Goal: Task Accomplishment & Management: Manage account settings

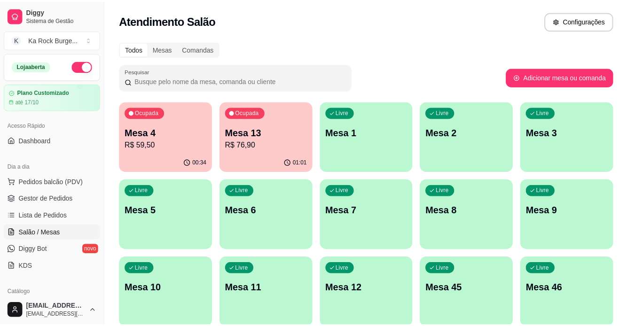
scroll to position [1, 0]
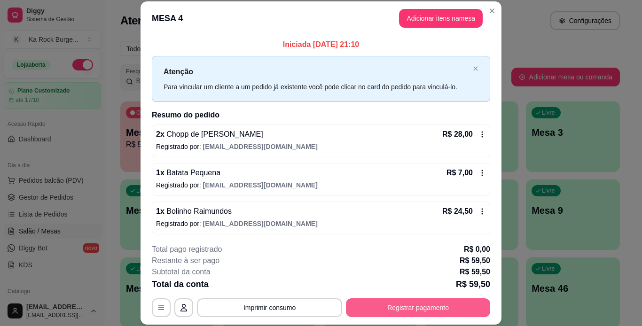
click at [393, 307] on button "Registrar pagamento" at bounding box center [418, 307] width 144 height 19
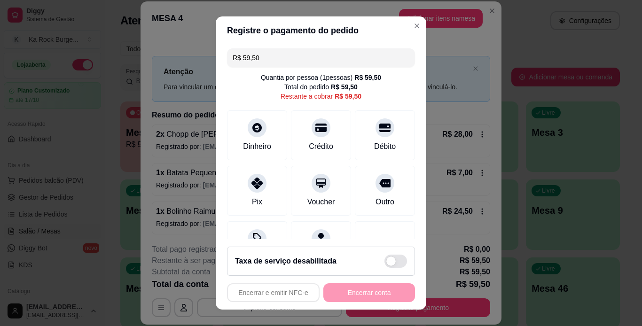
drag, startPoint x: 381, startPoint y: 139, endPoint x: 398, endPoint y: 209, distance: 72.2
click at [381, 140] on div "Débito" at bounding box center [385, 135] width 60 height 50
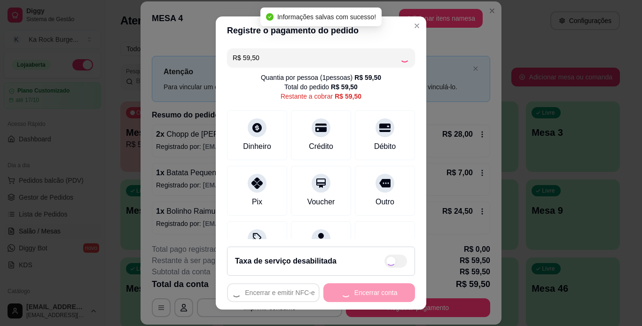
type input "R$ 0,00"
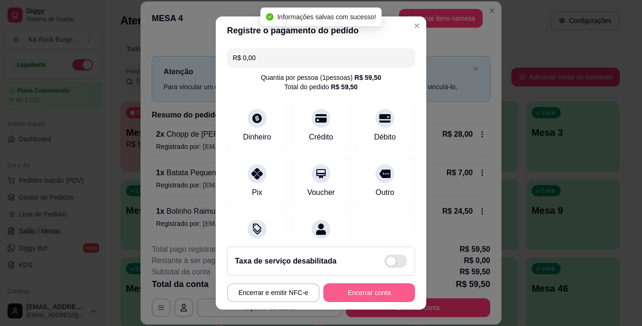
click at [379, 294] on button "Encerrar conta" at bounding box center [369, 292] width 92 height 19
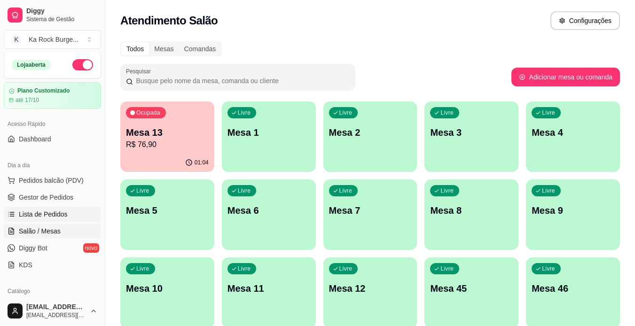
click at [73, 217] on link "Lista de Pedidos" at bounding box center [52, 214] width 97 height 15
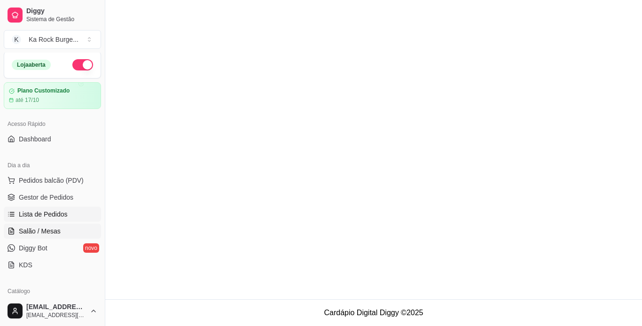
click at [41, 235] on span "Salão / Mesas" at bounding box center [40, 230] width 42 height 9
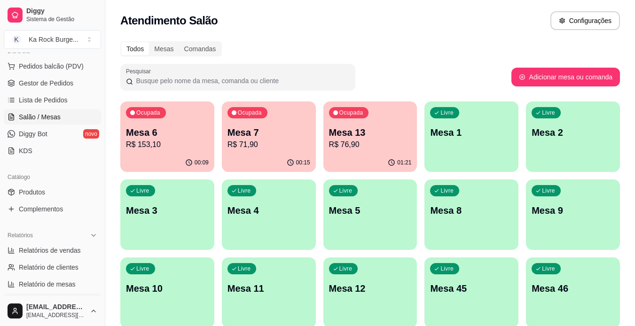
scroll to position [152, 0]
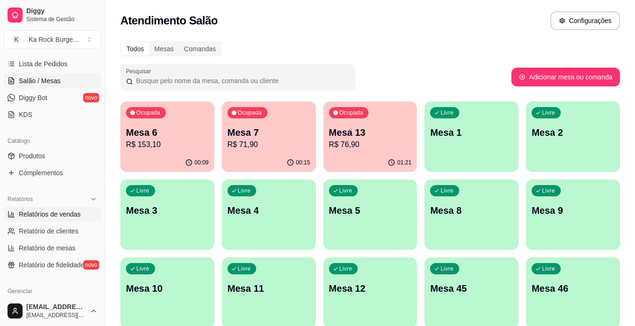
click at [63, 221] on link "Relatórios de vendas" at bounding box center [52, 214] width 97 height 15
select select "ALL"
select select "0"
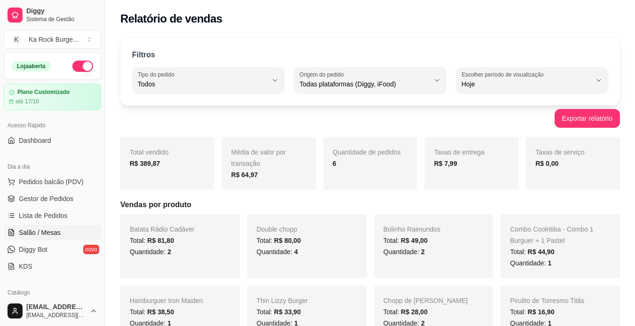
click at [56, 232] on span "Salão / Mesas" at bounding box center [40, 232] width 42 height 9
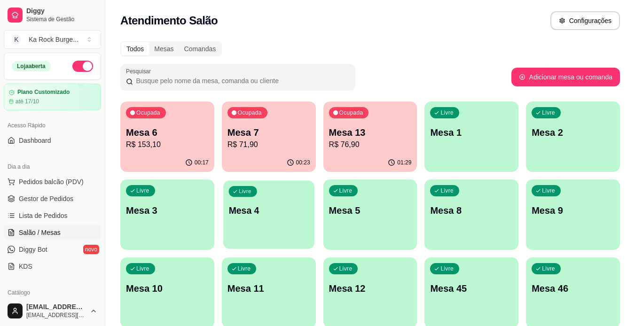
click at [249, 189] on p "Livre" at bounding box center [245, 192] width 13 height 8
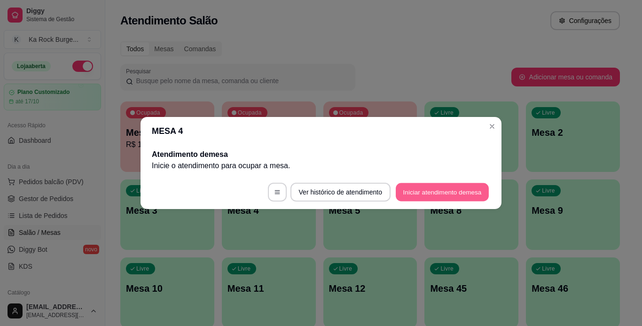
click at [470, 183] on button "Iniciar atendimento de mesa" at bounding box center [442, 192] width 93 height 18
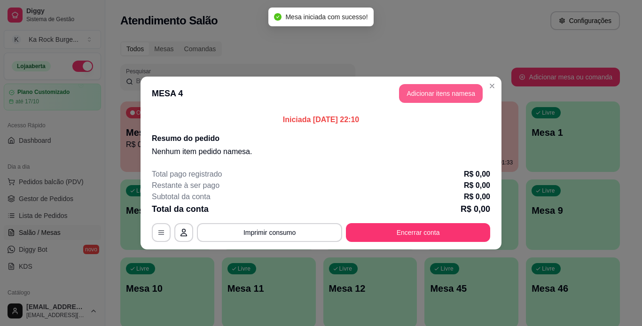
click at [434, 95] on button "Adicionar itens na mesa" at bounding box center [441, 93] width 84 height 19
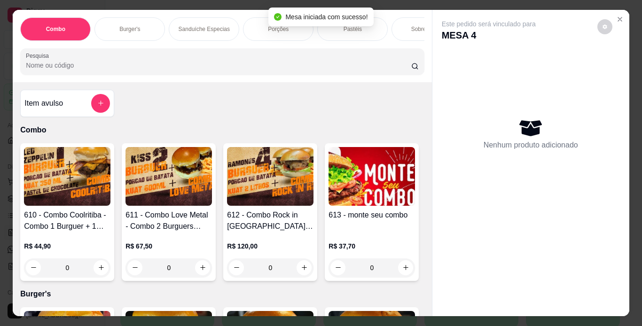
click at [124, 27] on p "Burger's" at bounding box center [129, 29] width 21 height 8
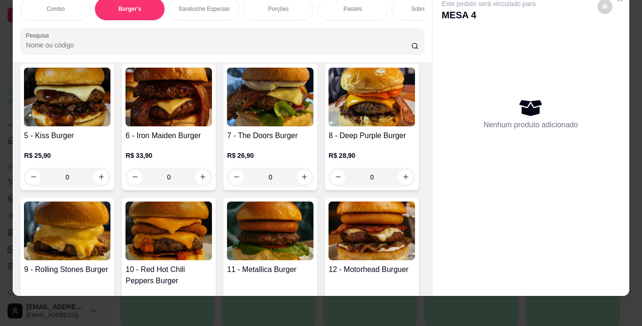
scroll to position [378, 0]
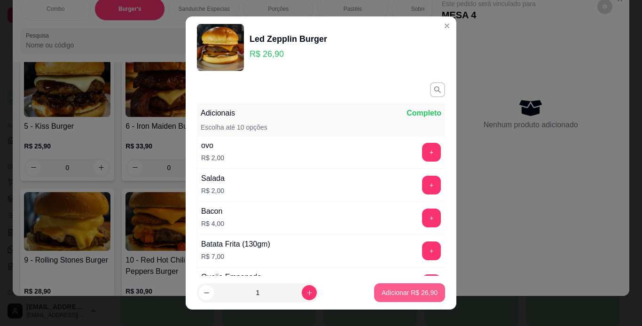
click at [383, 288] on p "Adicionar R$ 26,90" at bounding box center [409, 292] width 56 height 9
type input "1"
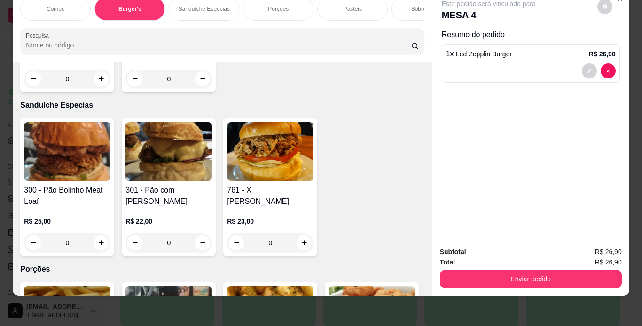
scroll to position [1167, 0]
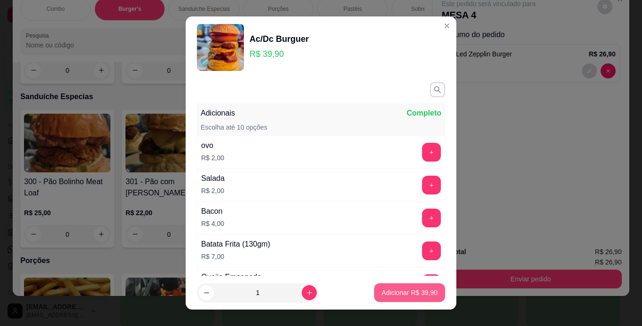
click at [386, 294] on p "Adicionar R$ 39,90" at bounding box center [409, 292] width 56 height 9
type input "1"
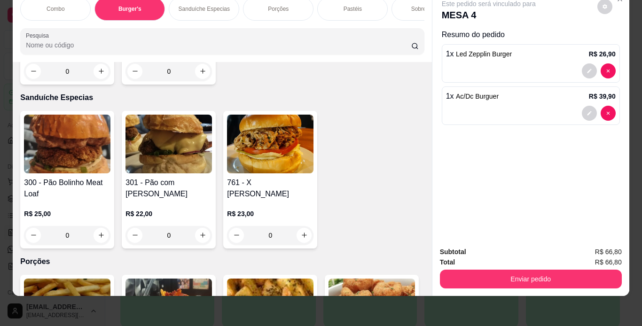
click at [268, 5] on p "Porções" at bounding box center [278, 9] width 21 height 8
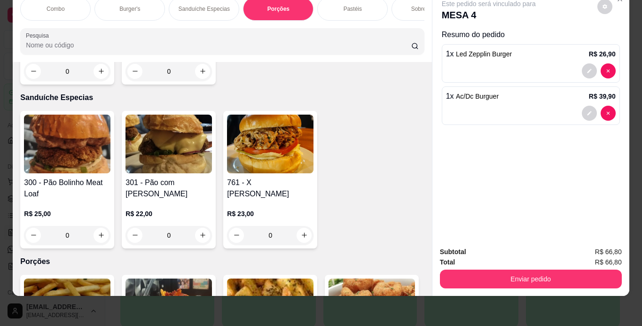
scroll to position [1752, 0]
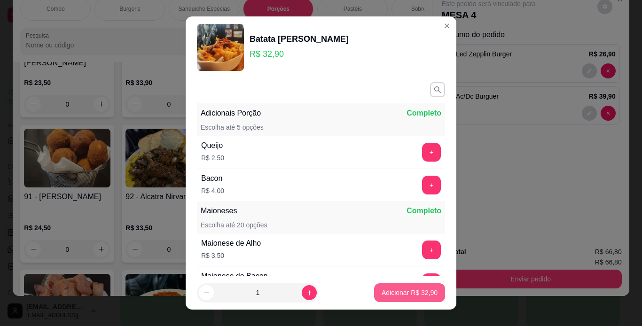
click at [404, 292] on p "Adicionar R$ 32,90" at bounding box center [409, 292] width 56 height 9
type input "1"
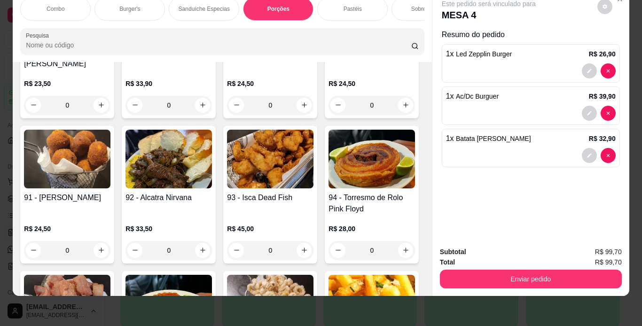
click at [421, 18] on div "Combo Burger's Sanduíche Especias Porções Pastéis Sobremesas Burger's Doces Pas…" at bounding box center [222, 26] width 419 height 72
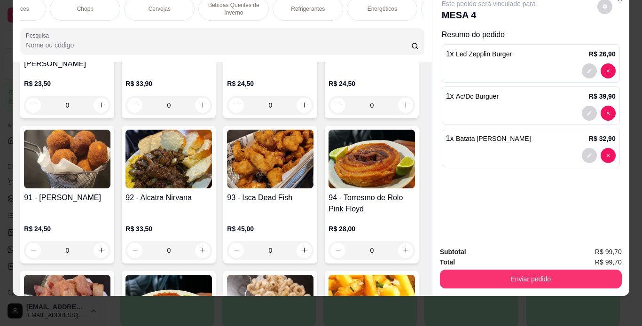
scroll to position [0, 567]
click at [296, 7] on div "Refrigerantes" at bounding box center [305, 8] width 70 height 23
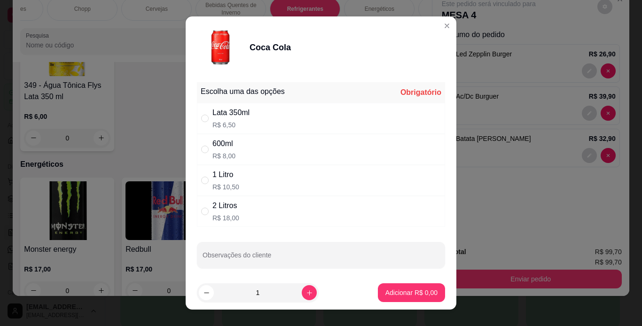
drag, startPoint x: 275, startPoint y: 187, endPoint x: 311, endPoint y: 243, distance: 66.6
click at [275, 186] on div "1 Litro R$ 10,50" at bounding box center [321, 180] width 248 height 31
radio input "true"
click at [424, 297] on p "Adicionar R$ 10,50" at bounding box center [409, 292] width 54 height 9
type input "1"
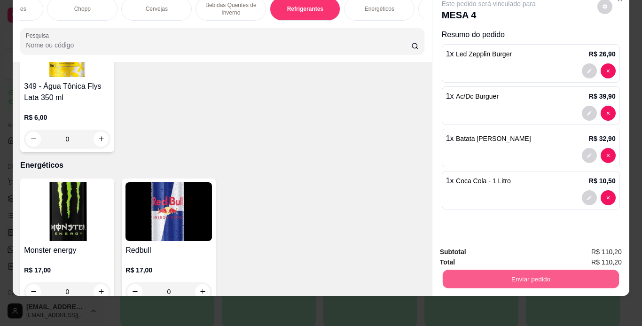
click at [534, 270] on button "Enviar pedido" at bounding box center [530, 279] width 176 height 18
click at [589, 251] on button "Enviar pedido" at bounding box center [597, 248] width 52 height 17
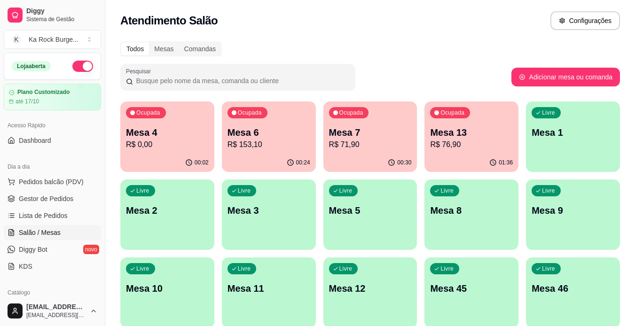
click at [494, 152] on div "Ocupada Mesa 13 R$ 76,90" at bounding box center [471, 127] width 94 height 52
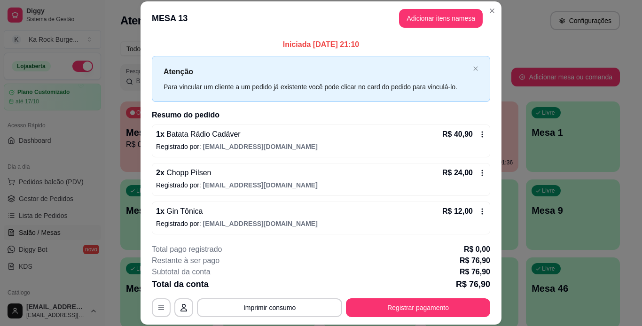
scroll to position [2, 0]
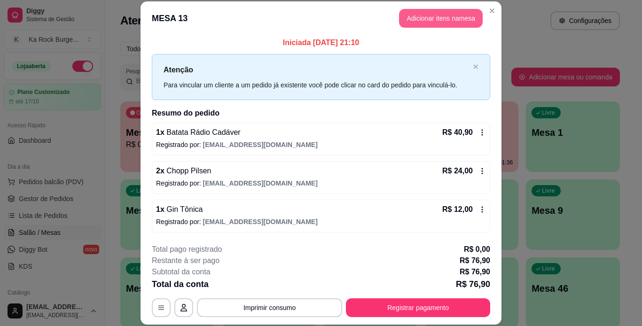
click at [454, 17] on button "Adicionar itens na mesa" at bounding box center [441, 18] width 84 height 19
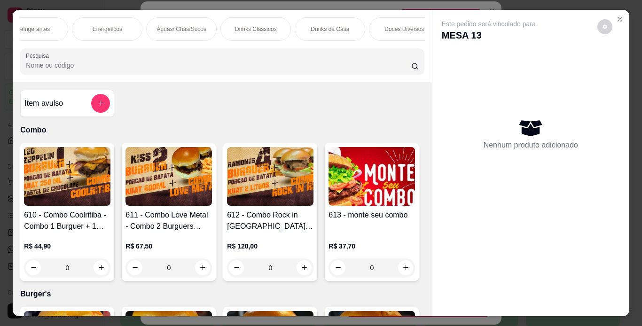
scroll to position [0, 823]
click at [341, 25] on p "Drinks da Casa" at bounding box center [345, 29] width 39 height 8
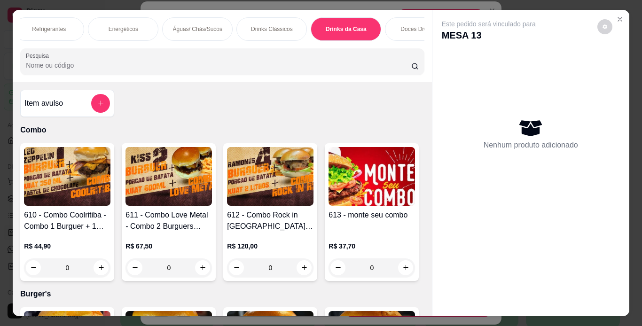
scroll to position [24, 0]
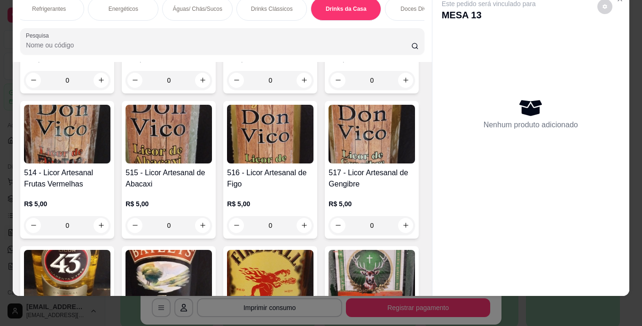
click at [284, 8] on div "Drinks Clássicos" at bounding box center [271, 8] width 70 height 23
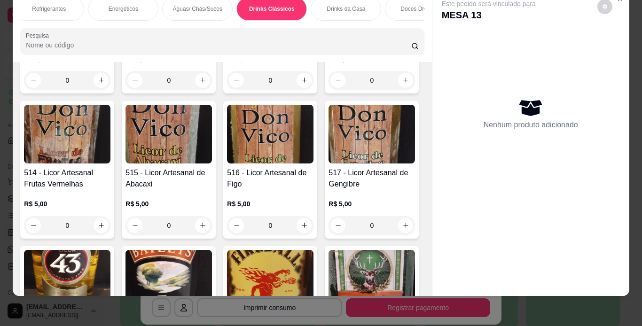
scroll to position [6176, 0]
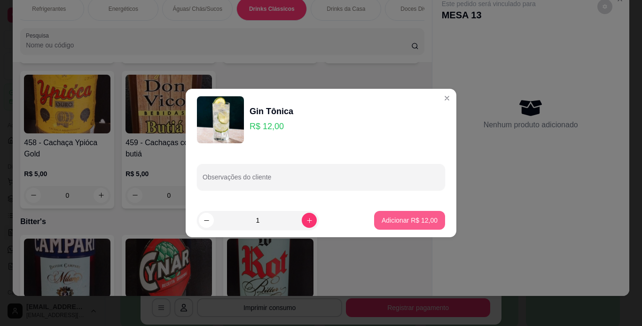
click at [426, 212] on button "Adicionar R$ 12,00" at bounding box center [409, 220] width 71 height 19
type input "1"
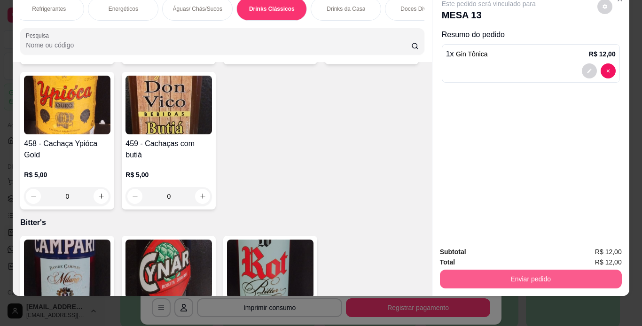
click at [520, 271] on button "Enviar pedido" at bounding box center [531, 279] width 182 height 19
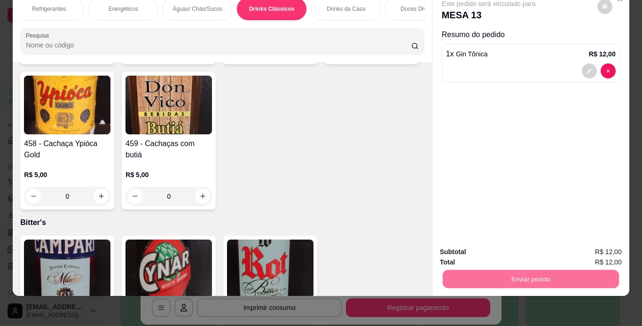
click at [596, 251] on button "Enviar pedido" at bounding box center [597, 248] width 52 height 17
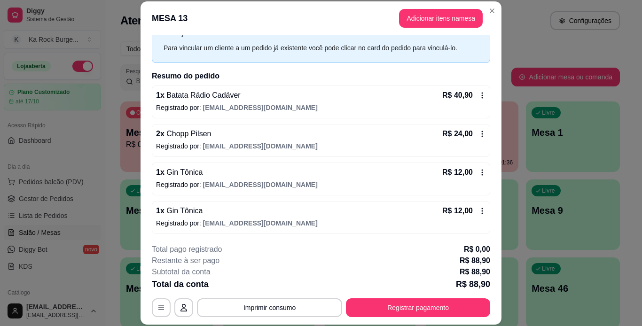
scroll to position [40, 0]
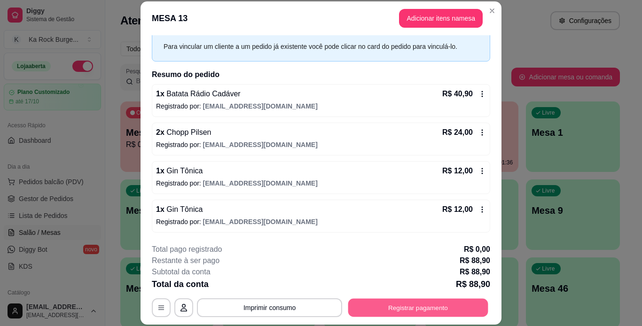
click at [364, 314] on button "Registrar pagamento" at bounding box center [418, 307] width 140 height 18
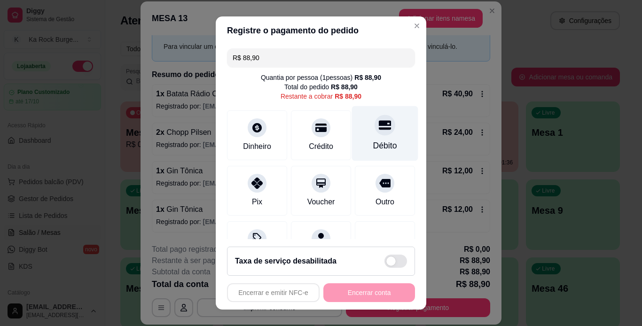
click at [357, 138] on div "Débito" at bounding box center [385, 133] width 66 height 55
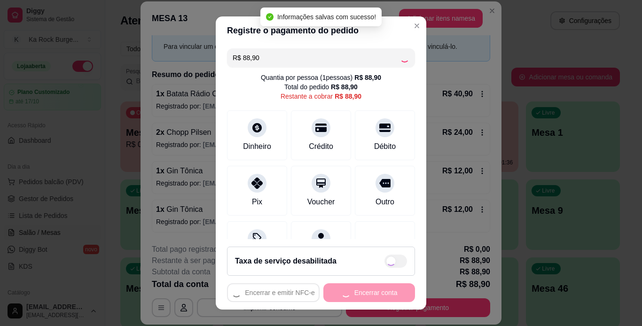
type input "R$ 0,00"
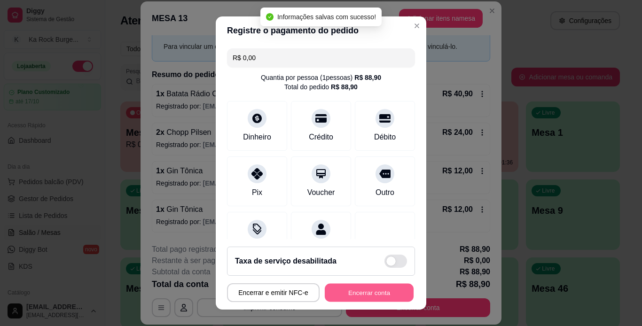
click at [388, 294] on button "Encerrar conta" at bounding box center [369, 293] width 89 height 18
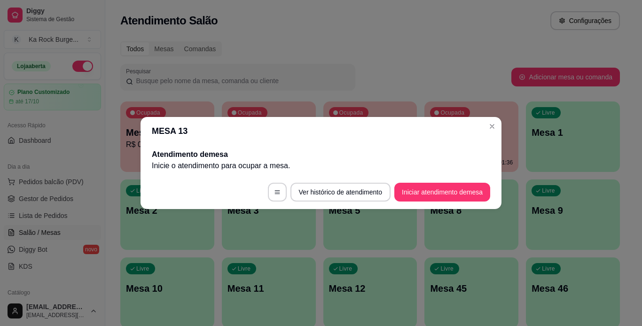
scroll to position [0, 0]
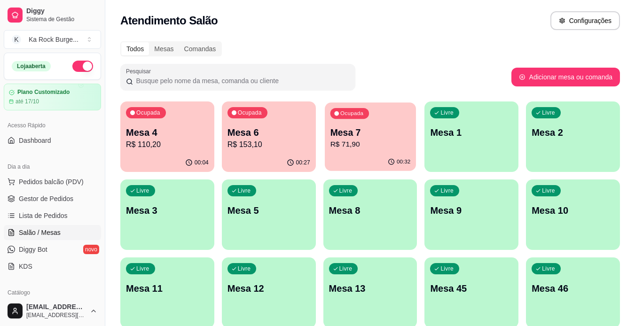
click at [356, 130] on p "Mesa 7" at bounding box center [370, 132] width 80 height 13
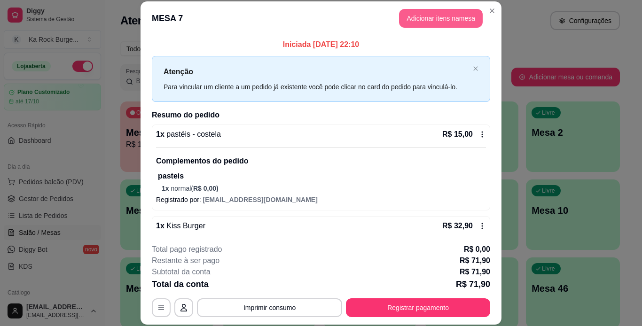
click at [435, 23] on button "Adicionar itens na mesa" at bounding box center [441, 18] width 84 height 19
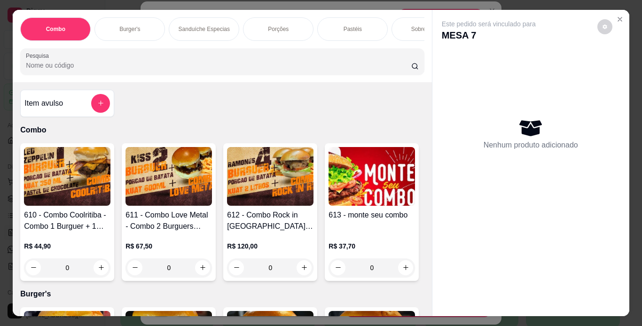
click at [276, 28] on p "Porções" at bounding box center [278, 29] width 21 height 8
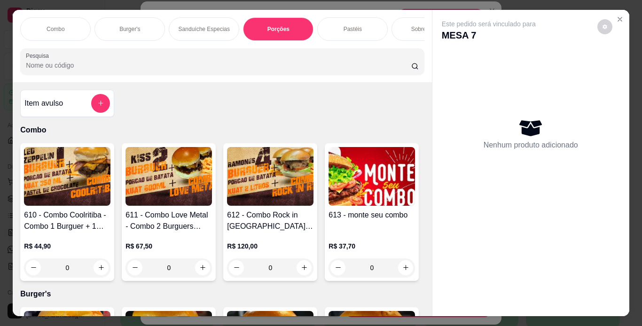
scroll to position [24, 0]
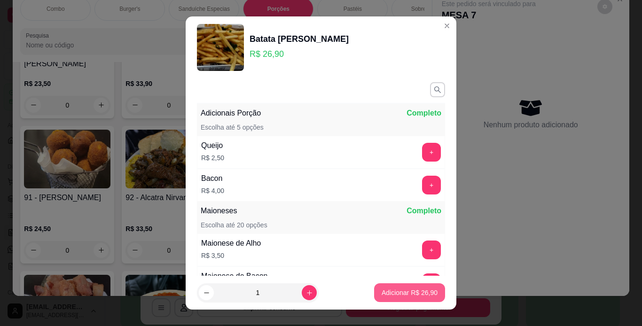
click at [399, 295] on p "Adicionar R$ 26,90" at bounding box center [409, 292] width 56 height 9
type input "1"
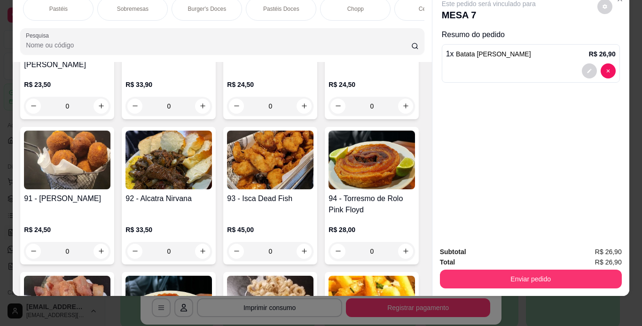
scroll to position [0, 301]
click at [368, 8] on div "Chopp" at bounding box center [348, 8] width 70 height 23
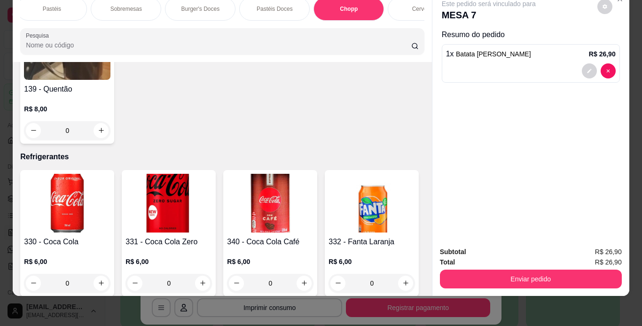
scroll to position [3713, 0]
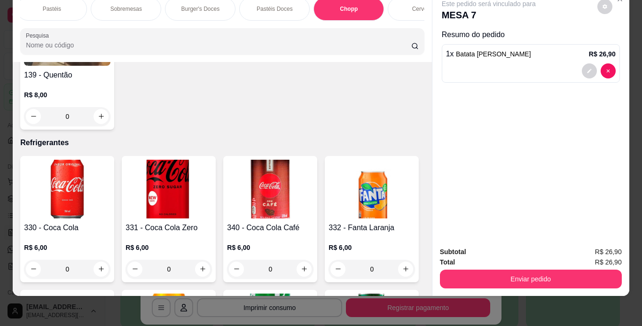
type input "2"
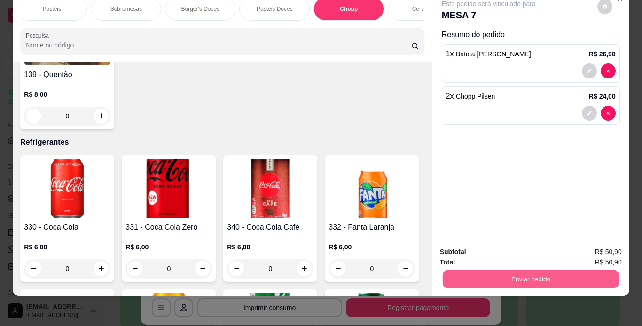
click at [471, 270] on button "Enviar pedido" at bounding box center [530, 279] width 176 height 18
click at [582, 248] on button "Enviar pedido" at bounding box center [596, 249] width 53 height 18
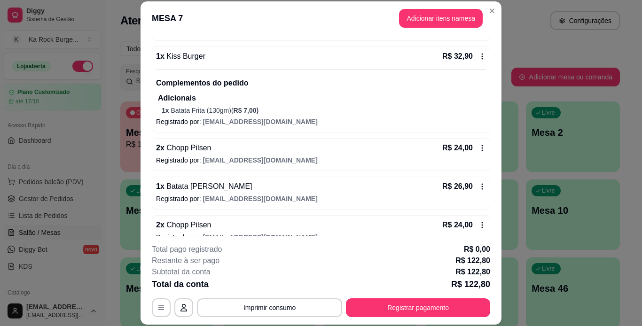
scroll to position [185, 0]
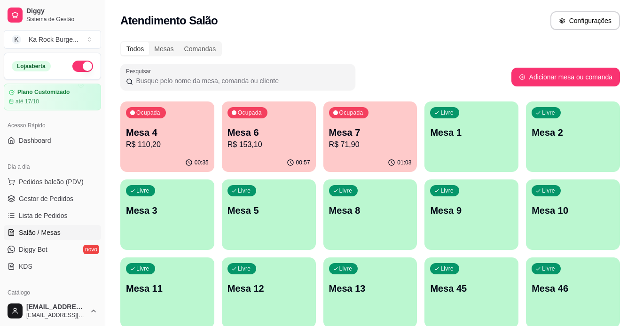
click at [179, 146] on p "R$ 110,20" at bounding box center [167, 144] width 83 height 11
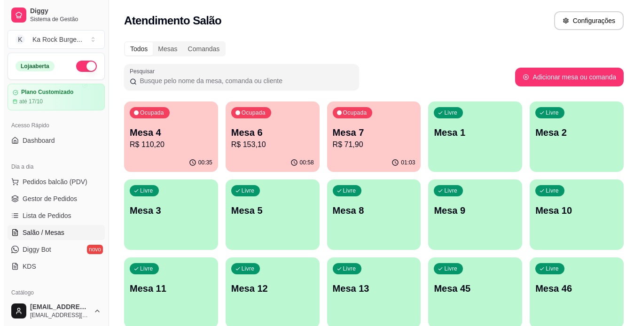
scroll to position [274, 0]
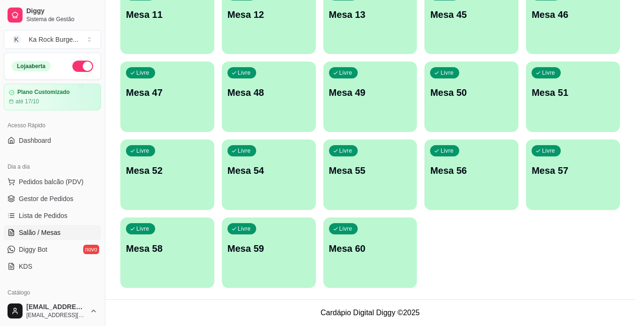
click at [367, 252] on p "Mesa 60" at bounding box center [370, 248] width 83 height 13
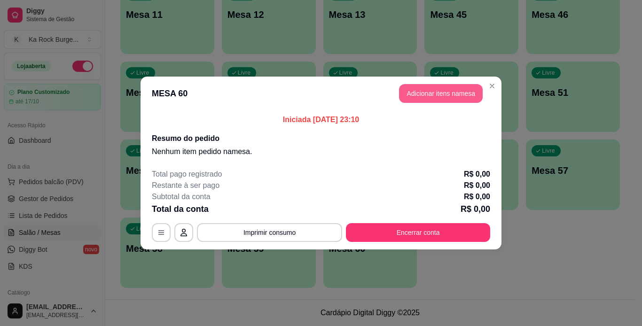
click at [430, 91] on button "Adicionar itens na mesa" at bounding box center [441, 93] width 84 height 19
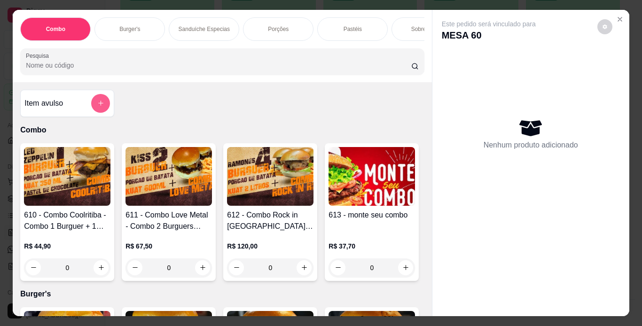
click at [97, 107] on icon "add-separate-item" at bounding box center [100, 103] width 7 height 7
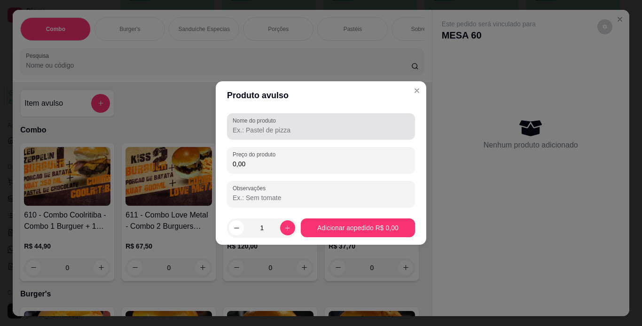
click at [250, 127] on input "Nome do produto" at bounding box center [321, 129] width 177 height 9
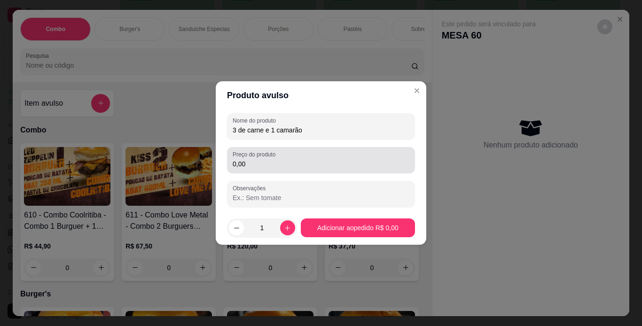
type input "3 de carne e 1 camarão"
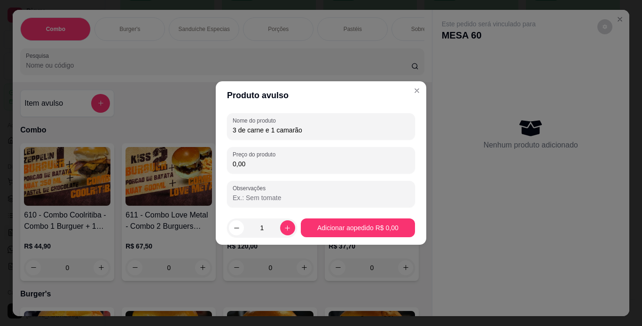
click at [247, 163] on input "0,00" at bounding box center [321, 163] width 177 height 9
type input "10,00"
click at [287, 230] on icon "increase-product-quantity" at bounding box center [287, 228] width 7 height 7
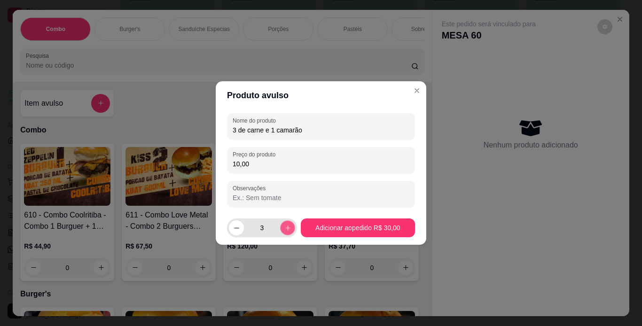
type input "4"
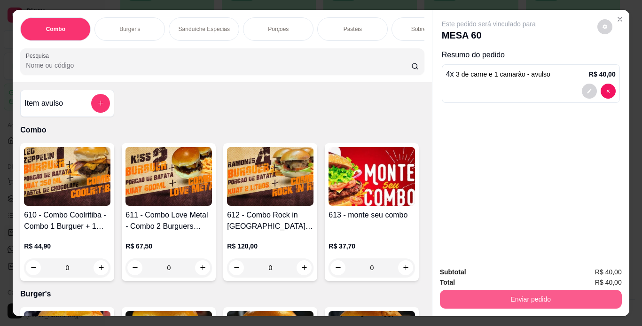
click at [522, 296] on button "Enviar pedido" at bounding box center [531, 299] width 182 height 19
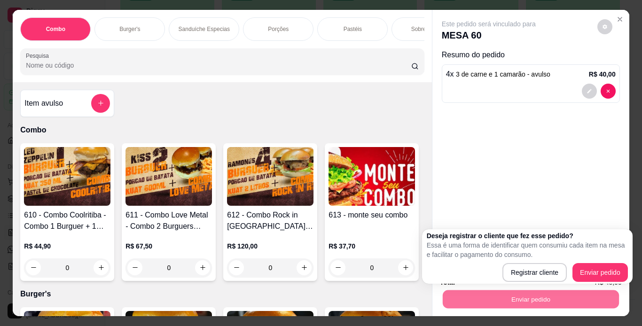
click at [471, 192] on div "Este pedido será vinculado para MESA 60 Resumo do pedido 4 x 3 de carne e 1 cam…" at bounding box center [530, 134] width 197 height 249
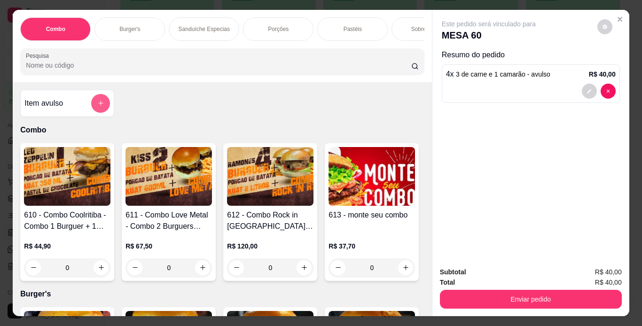
click at [101, 107] on button "add-separate-item" at bounding box center [100, 103] width 19 height 19
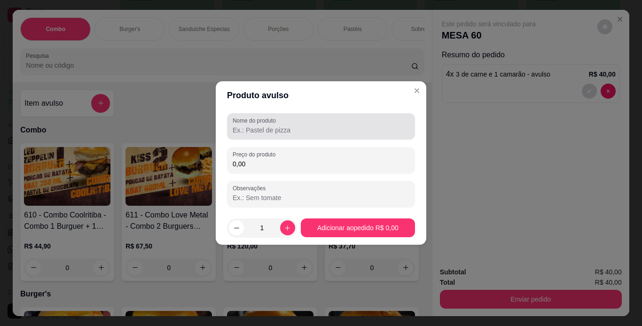
click at [253, 132] on input "Nome do produto" at bounding box center [321, 129] width 177 height 9
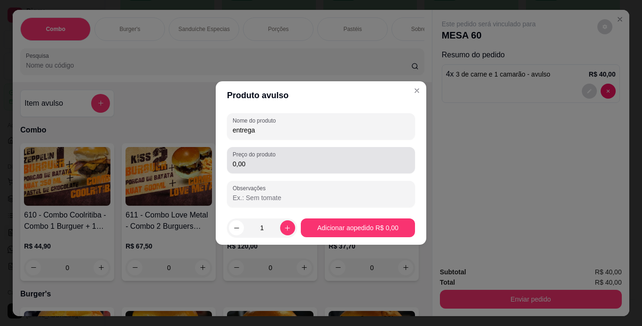
type input "entrega"
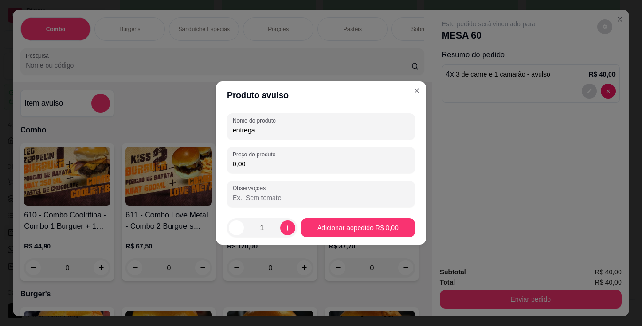
click at [252, 168] on input "0,00" at bounding box center [321, 163] width 177 height 9
type input "4,00"
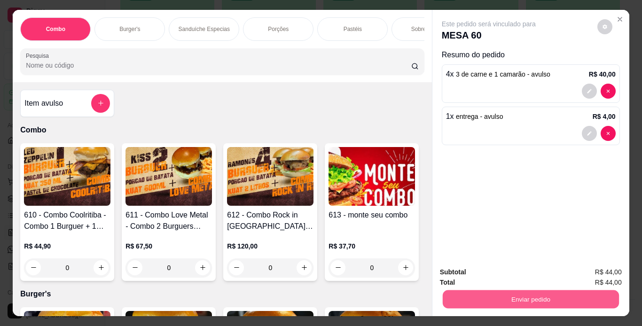
click at [554, 295] on button "Enviar pedido" at bounding box center [530, 299] width 176 height 18
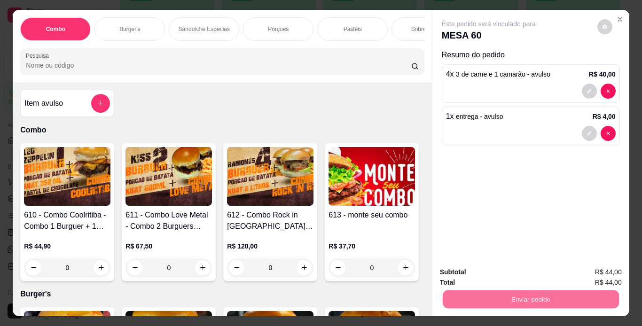
click at [602, 273] on button "Enviar pedido" at bounding box center [597, 272] width 52 height 17
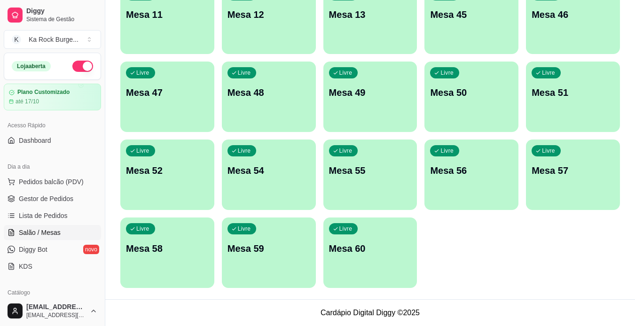
click at [354, 238] on div "Livre Mesa 60" at bounding box center [370, 247] width 94 height 59
click at [271, 242] on p "Mesa 59" at bounding box center [268, 248] width 80 height 13
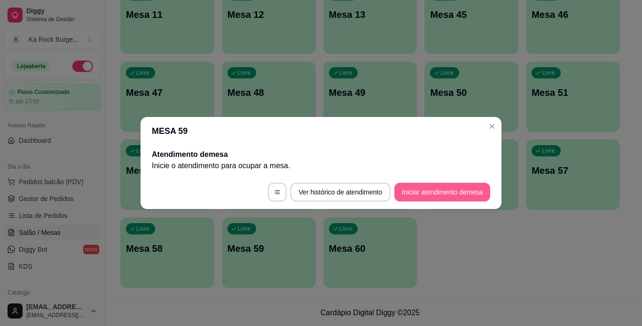
click at [455, 195] on button "Iniciar atendimento de mesa" at bounding box center [442, 192] width 96 height 19
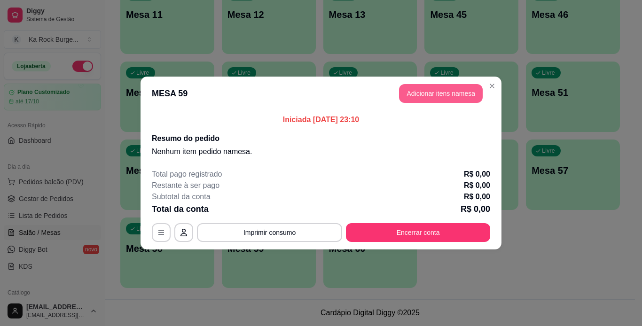
click at [440, 91] on button "Adicionar itens na mesa" at bounding box center [441, 93] width 84 height 19
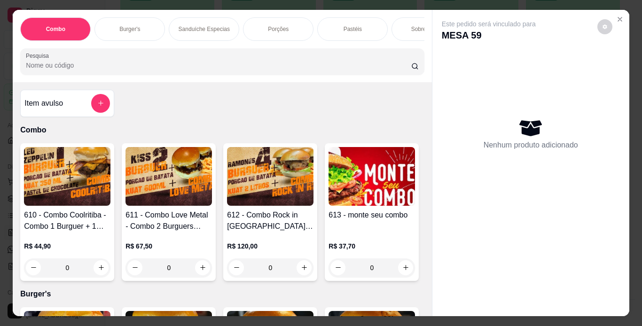
click at [126, 35] on div "Burger's" at bounding box center [129, 28] width 70 height 23
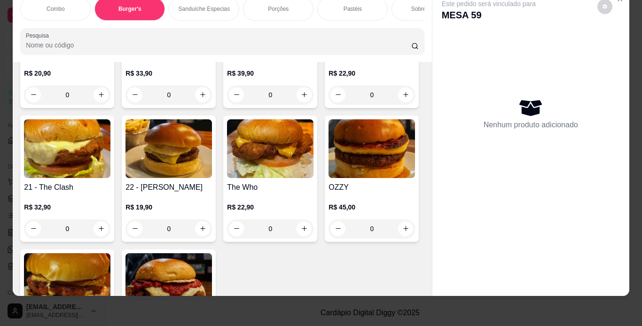
scroll to position [885, 0]
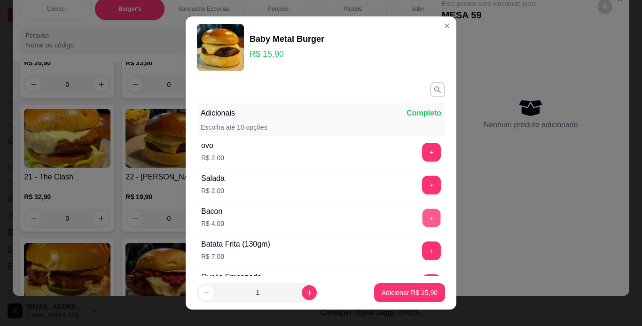
click at [422, 211] on button "+" at bounding box center [431, 218] width 18 height 18
click at [422, 250] on button "+" at bounding box center [431, 250] width 18 height 18
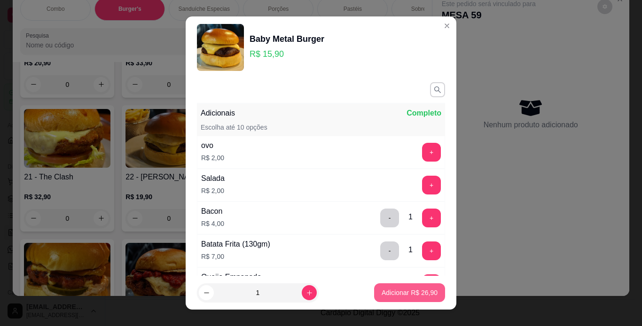
click at [410, 294] on p "Adicionar R$ 26,90" at bounding box center [409, 292] width 56 height 9
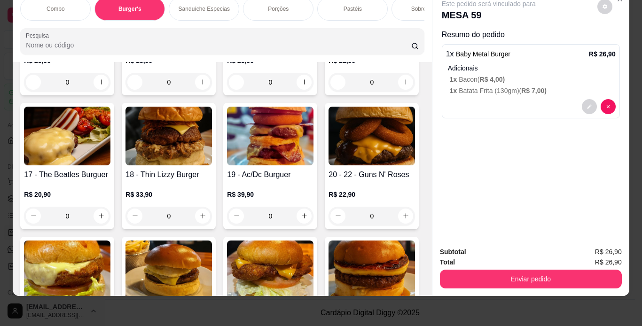
scroll to position [0, 0]
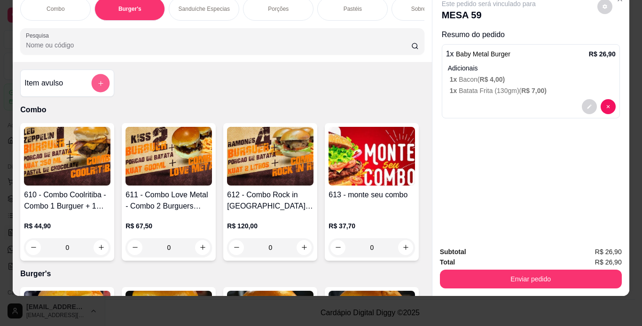
click at [102, 84] on button "add-separate-item" at bounding box center [101, 83] width 18 height 18
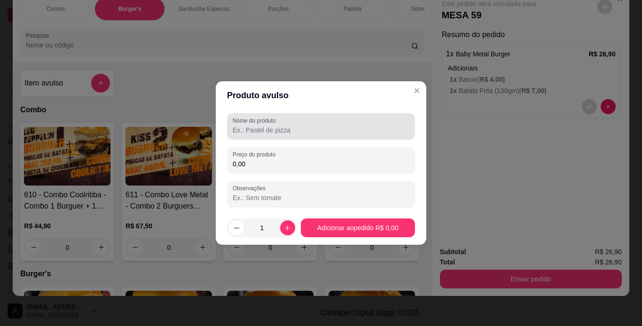
click at [369, 128] on input "Nome do produto" at bounding box center [321, 129] width 177 height 9
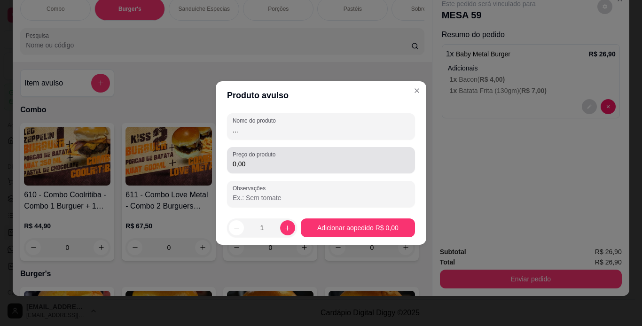
type input "..."
click at [268, 162] on input "0,00" at bounding box center [321, 163] width 177 height 9
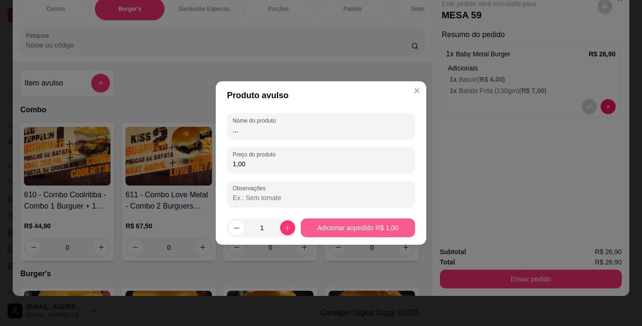
type input "1,00"
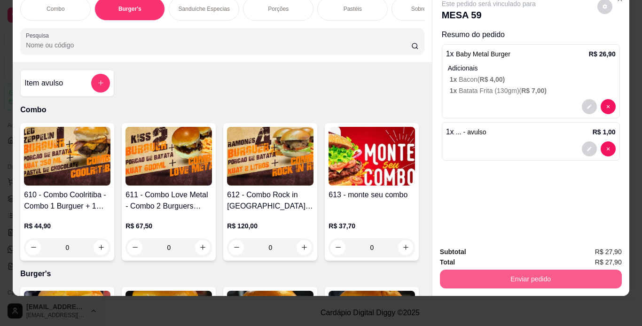
click at [525, 279] on button "Enviar pedido" at bounding box center [531, 279] width 182 height 19
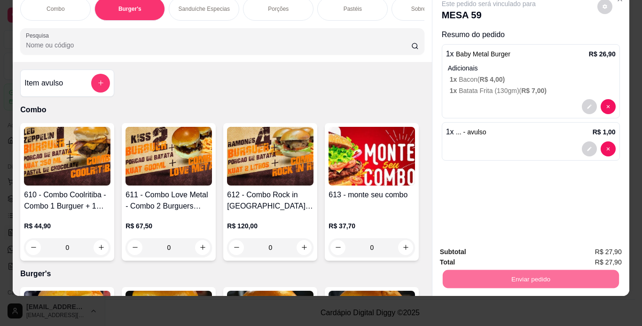
click at [618, 252] on button "Enviar pedido" at bounding box center [597, 248] width 52 height 17
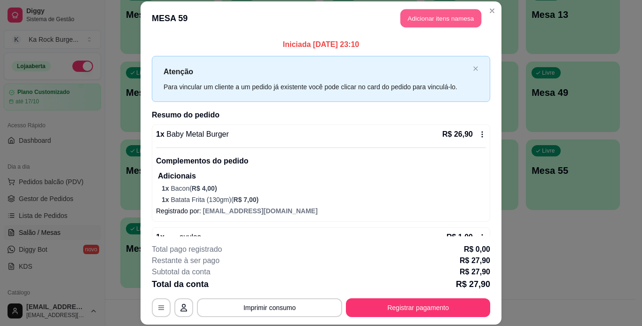
click at [420, 23] on button "Adicionar itens na mesa" at bounding box center [440, 18] width 81 height 18
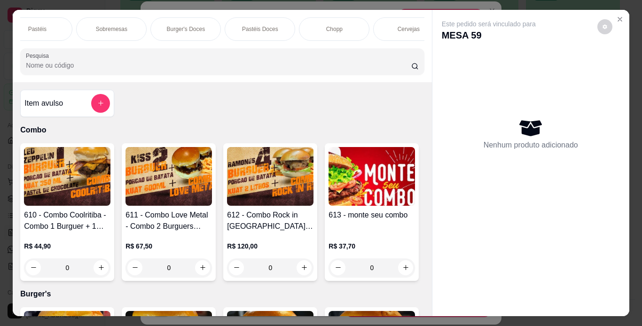
scroll to position [0, 319]
click at [327, 28] on p "Chopp" at bounding box center [330, 29] width 16 height 8
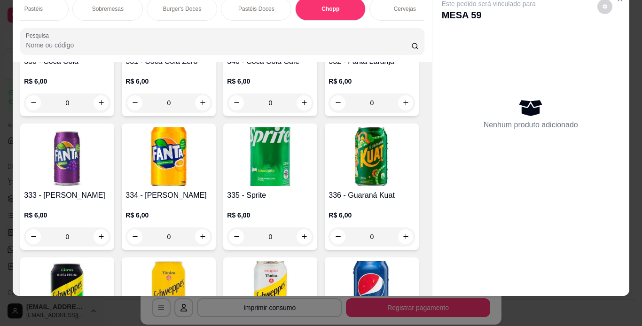
scroll to position [3900, 0]
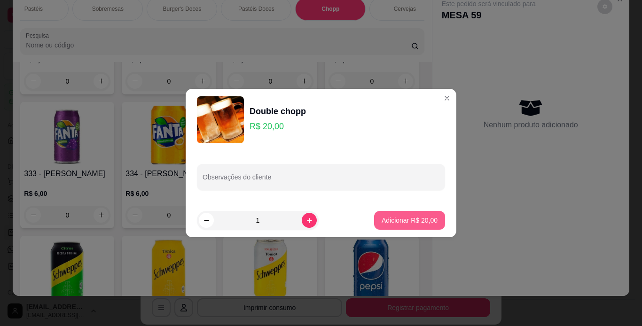
click at [416, 220] on p "Adicionar R$ 20,00" at bounding box center [409, 220] width 56 height 9
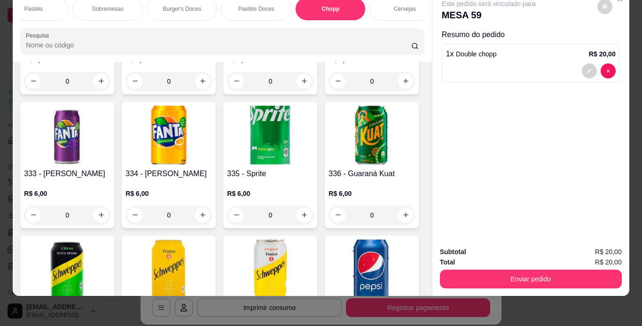
type input "1"
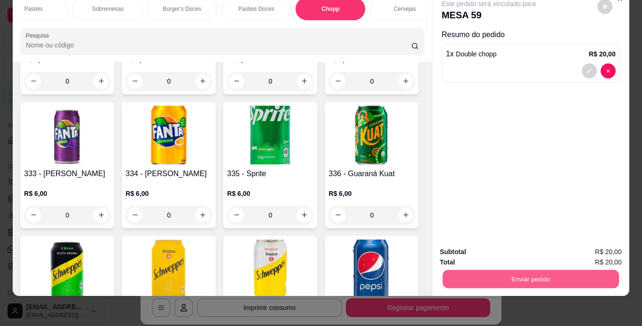
click at [525, 272] on button "Enviar pedido" at bounding box center [530, 279] width 176 height 18
click at [582, 242] on button "Enviar pedido" at bounding box center [597, 248] width 52 height 17
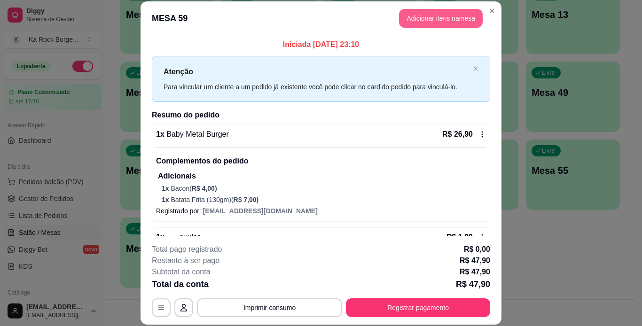
click at [415, 27] on button "Adicionar itens na mesa" at bounding box center [441, 18] width 84 height 19
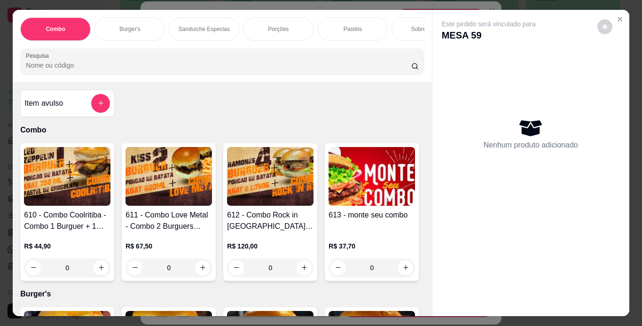
click at [127, 31] on div "Burger's" at bounding box center [129, 28] width 70 height 23
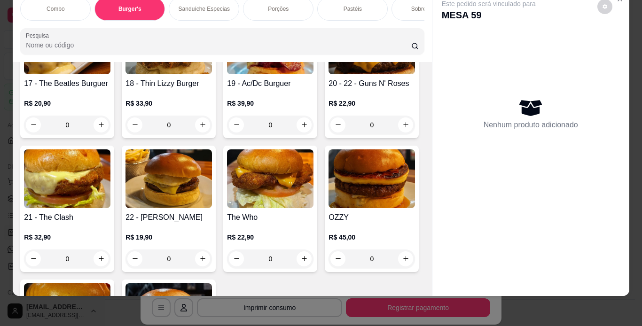
scroll to position [923, 0]
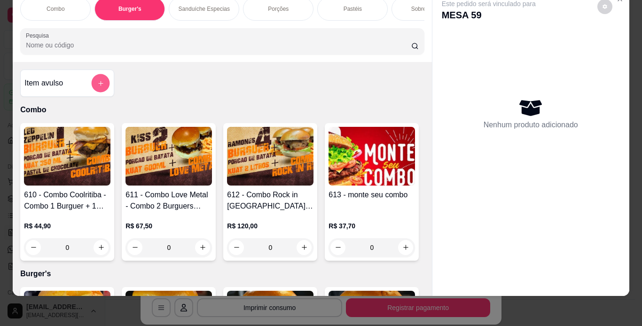
click at [99, 83] on icon "add-separate-item" at bounding box center [100, 83] width 7 height 7
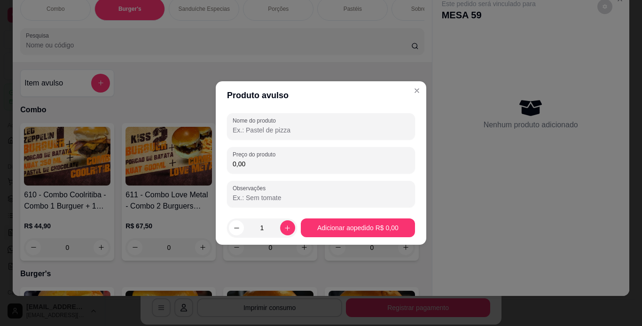
click at [294, 126] on input "Nome do produto" at bounding box center [321, 129] width 177 height 9
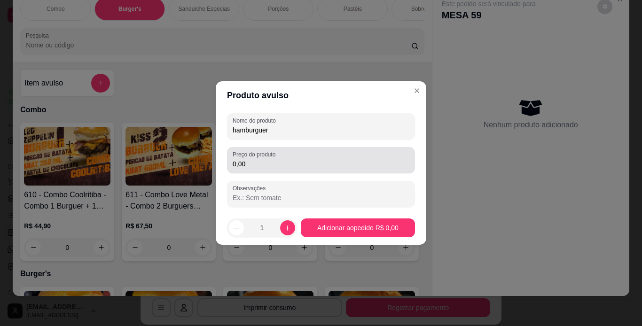
type input "hamburguer"
click at [294, 165] on input "0,00" at bounding box center [321, 163] width 177 height 9
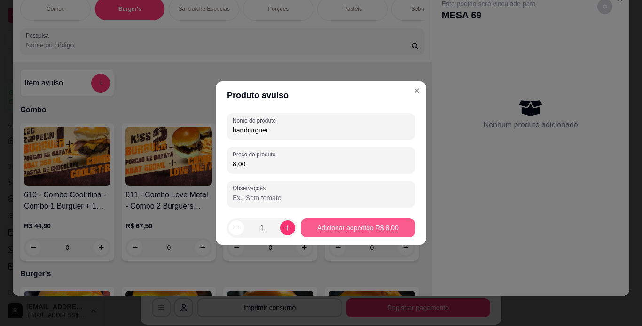
type input "8,00"
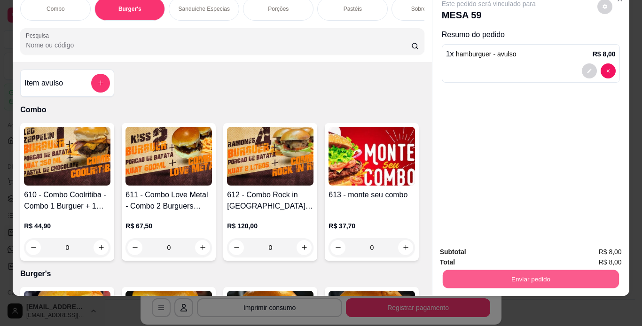
click at [546, 270] on button "Enviar pedido" at bounding box center [530, 279] width 176 height 18
click at [598, 240] on button "Enviar pedido" at bounding box center [596, 249] width 53 height 18
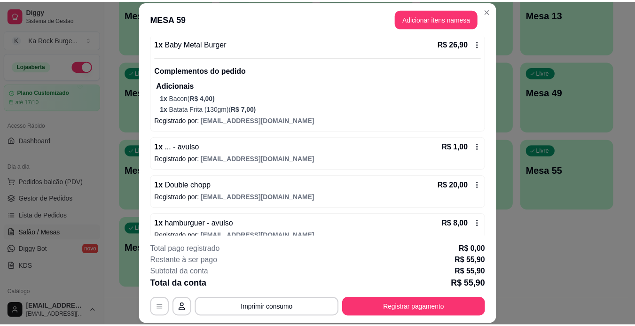
scroll to position [105, 0]
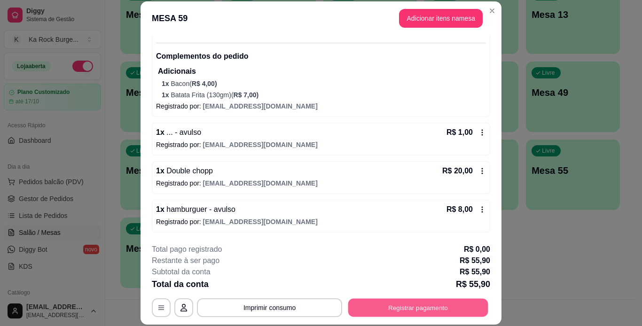
click at [405, 308] on button "Registrar pagamento" at bounding box center [418, 307] width 140 height 18
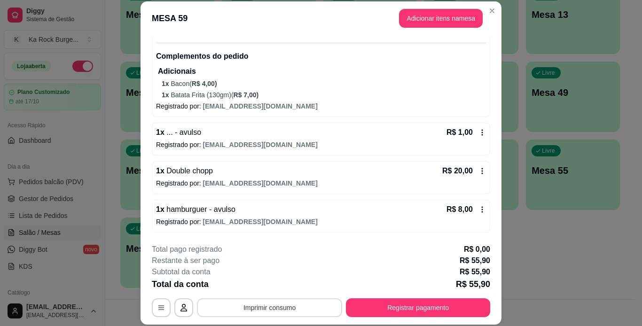
click at [320, 309] on button "Imprimir consumo" at bounding box center [269, 307] width 145 height 19
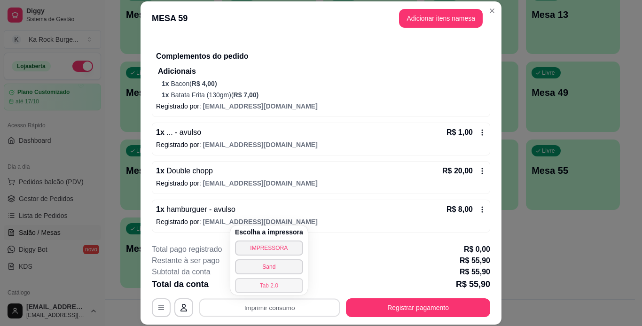
click at [282, 289] on button "Tab 2.0" at bounding box center [269, 285] width 68 height 15
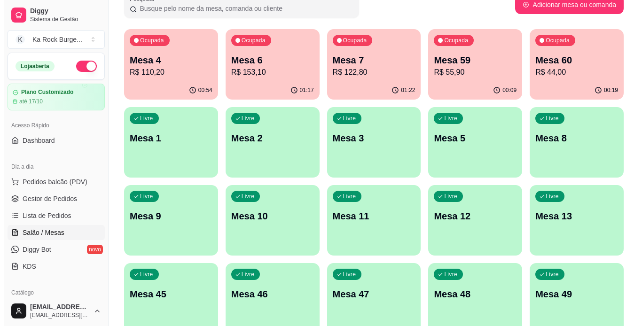
scroll to position [71, 0]
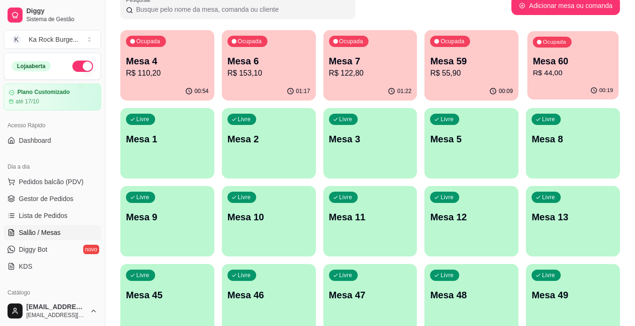
click at [552, 83] on div "00:19" at bounding box center [572, 91] width 91 height 18
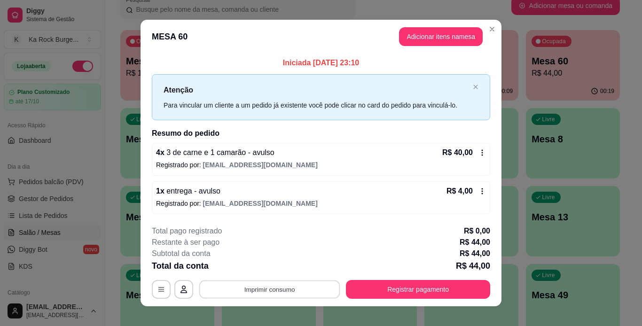
click at [266, 293] on button "Imprimir consumo" at bounding box center [269, 289] width 141 height 18
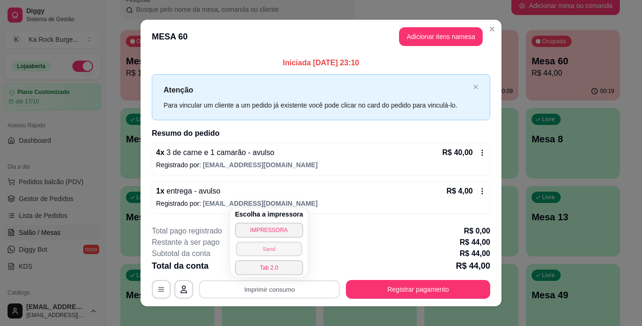
click at [274, 253] on button "Sand" at bounding box center [269, 248] width 66 height 15
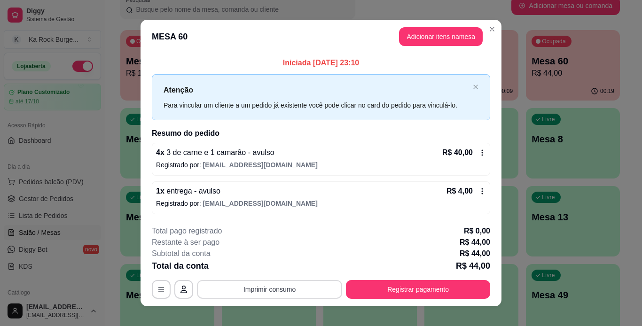
click at [291, 292] on button "Imprimir consumo" at bounding box center [269, 289] width 145 height 19
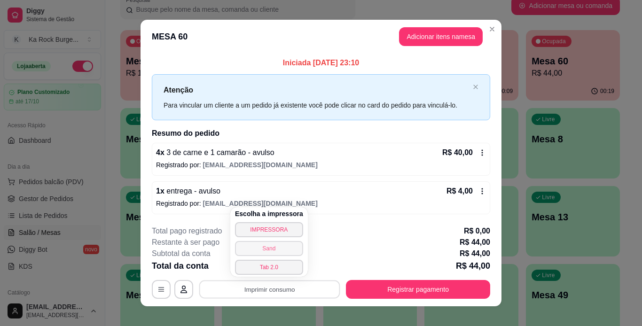
click at [275, 251] on button "Sand" at bounding box center [269, 248] width 68 height 15
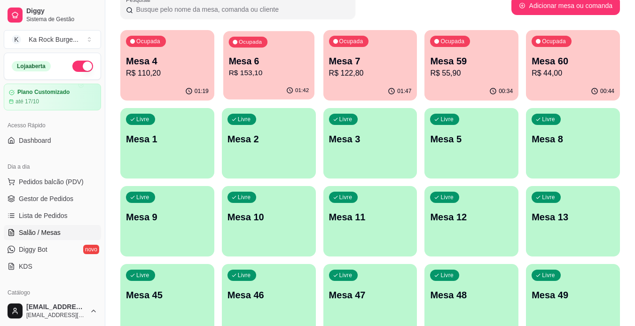
click at [284, 73] on p "R$ 153,10" at bounding box center [268, 73] width 80 height 11
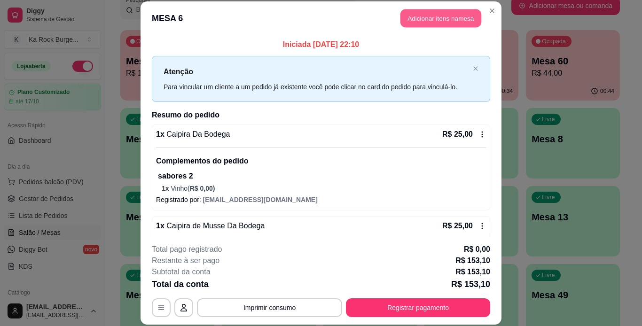
click at [438, 17] on button "Adicionar itens na mesa" at bounding box center [440, 18] width 81 height 18
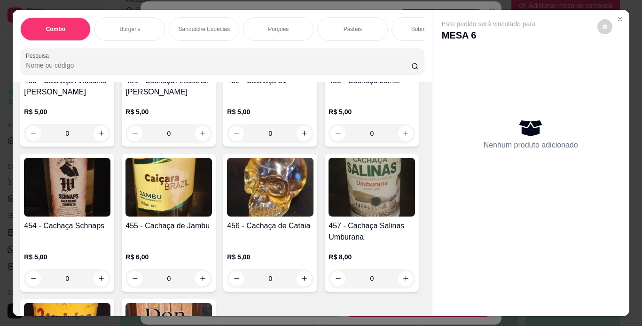
scroll to position [6168, 0]
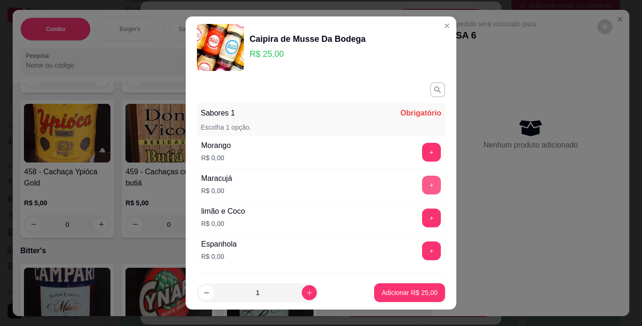
click at [422, 187] on button "+" at bounding box center [431, 185] width 19 height 19
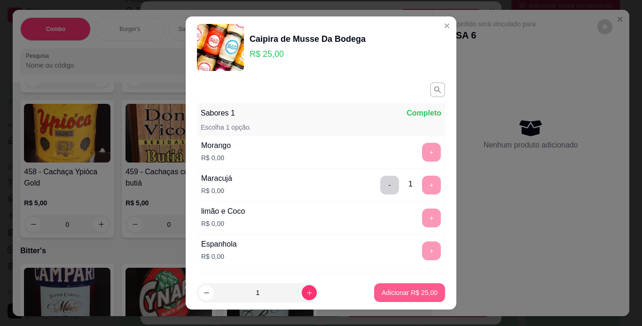
click at [384, 299] on button "Adicionar R$ 25,00" at bounding box center [409, 292] width 71 height 19
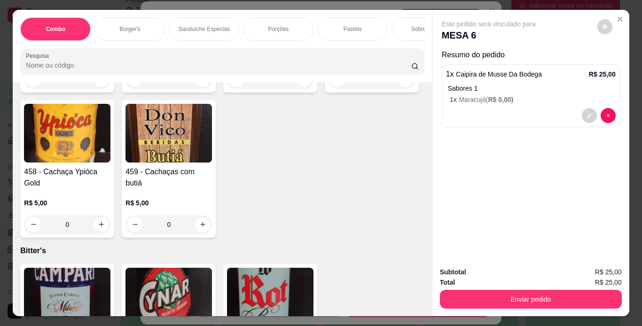
click at [442, 299] on button "Enviar pedido" at bounding box center [531, 299] width 182 height 19
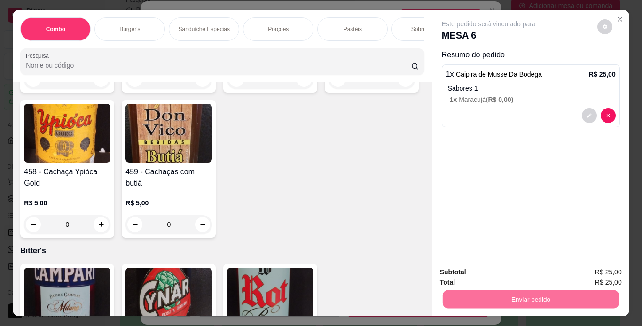
click at [475, 300] on button "Enviar pedido" at bounding box center [530, 299] width 176 height 18
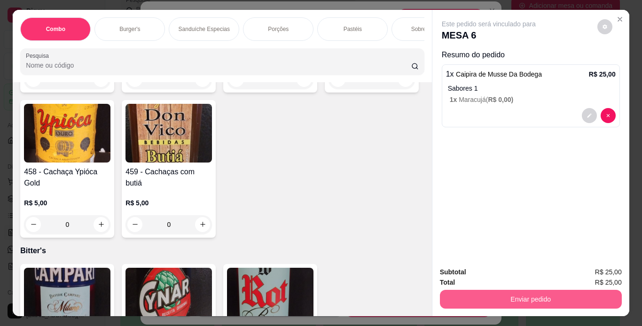
click at [508, 302] on button "Enviar pedido" at bounding box center [531, 299] width 182 height 19
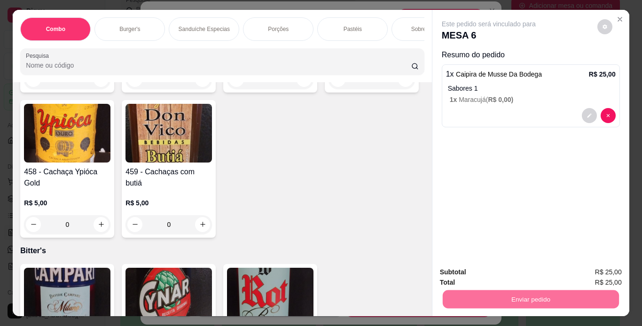
click at [582, 271] on button "Enviar pedido" at bounding box center [596, 273] width 53 height 18
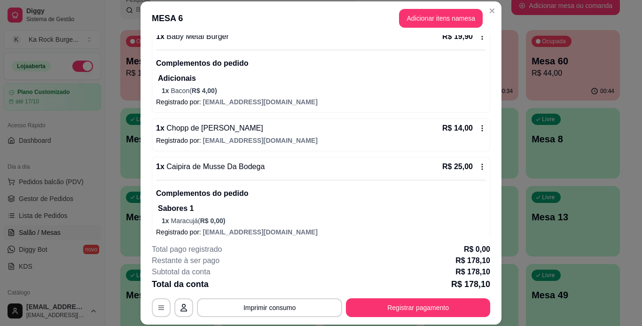
scroll to position [368, 0]
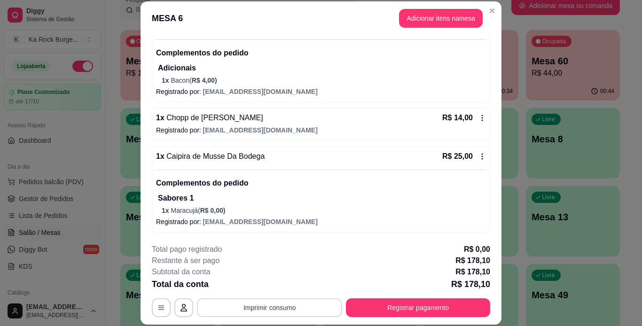
click at [261, 304] on button "Imprimir consumo" at bounding box center [269, 307] width 145 height 19
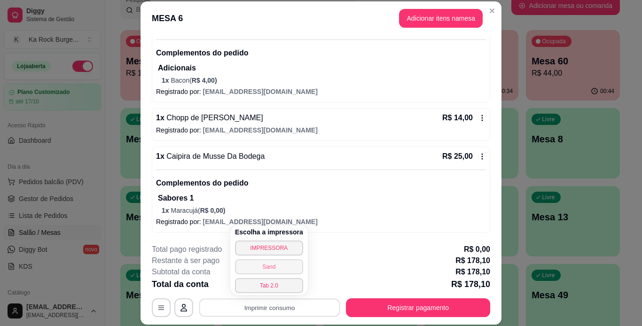
click at [269, 268] on button "Sand" at bounding box center [269, 266] width 68 height 15
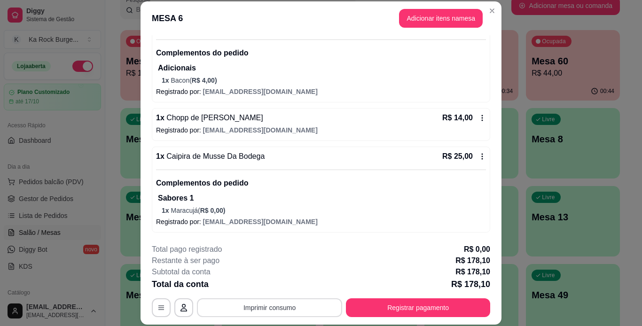
click at [288, 313] on button "Imprimir consumo" at bounding box center [269, 307] width 145 height 19
click at [318, 278] on div "Total da conta R$ 178,10" at bounding box center [321, 284] width 338 height 13
click at [285, 312] on button "Imprimir consumo" at bounding box center [269, 307] width 141 height 18
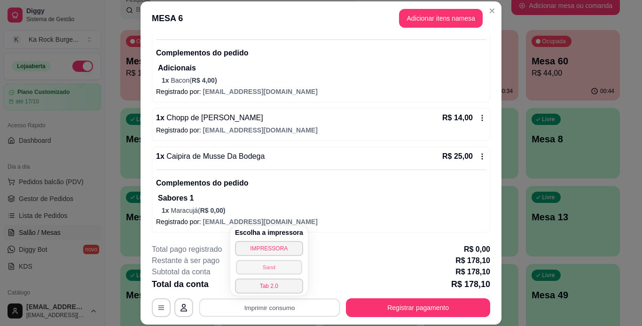
click at [268, 266] on button "Sand" at bounding box center [269, 267] width 66 height 15
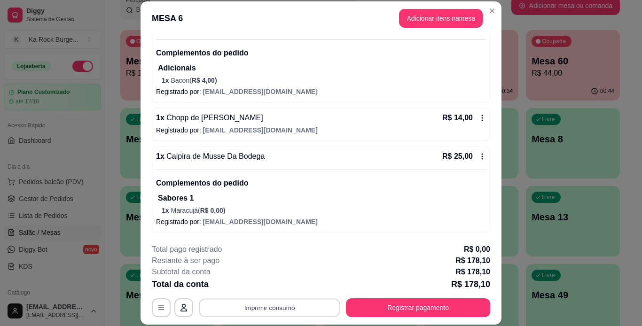
click at [234, 304] on button "Imprimir consumo" at bounding box center [269, 307] width 141 height 18
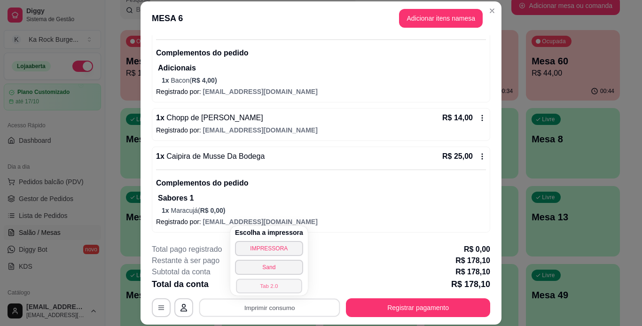
click at [264, 281] on button "Tab 2.0" at bounding box center [269, 286] width 66 height 15
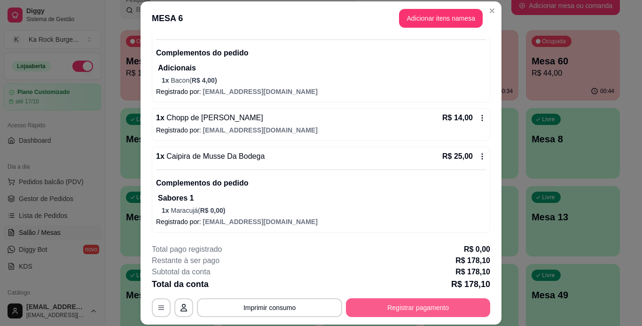
click at [357, 306] on button "Registrar pagamento" at bounding box center [418, 307] width 144 height 19
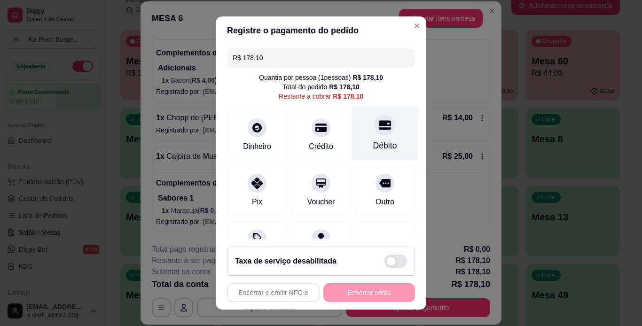
click at [386, 140] on div "Débito" at bounding box center [385, 133] width 66 height 55
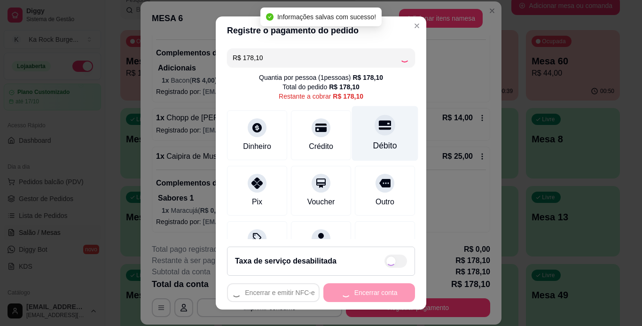
type input "R$ 0,00"
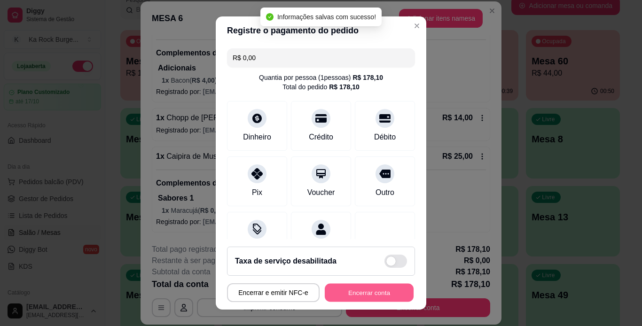
click at [387, 292] on button "Encerrar conta" at bounding box center [369, 293] width 89 height 18
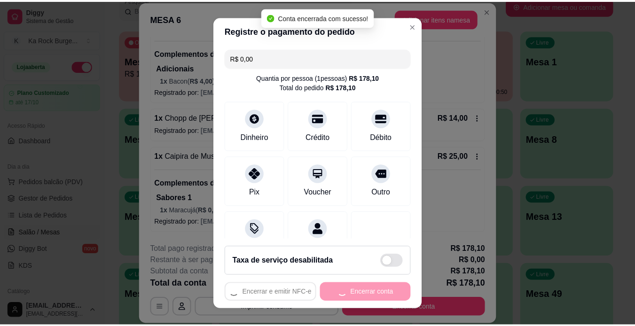
scroll to position [0, 0]
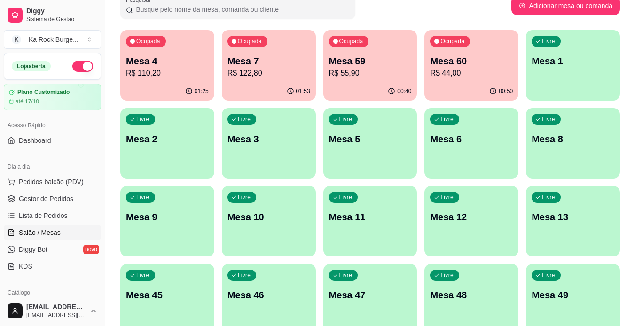
click at [171, 67] on div "Mesa 4 R$ 110,20" at bounding box center [167, 66] width 83 height 24
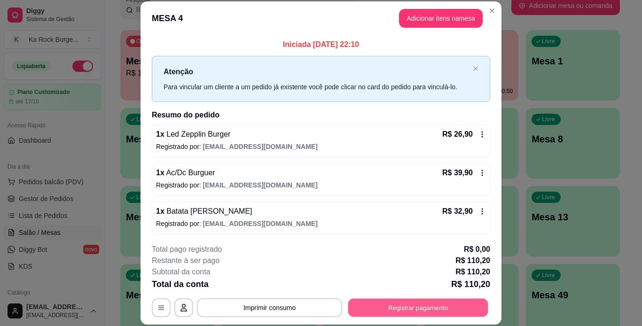
click at [434, 305] on button "Registrar pagamento" at bounding box center [418, 307] width 140 height 18
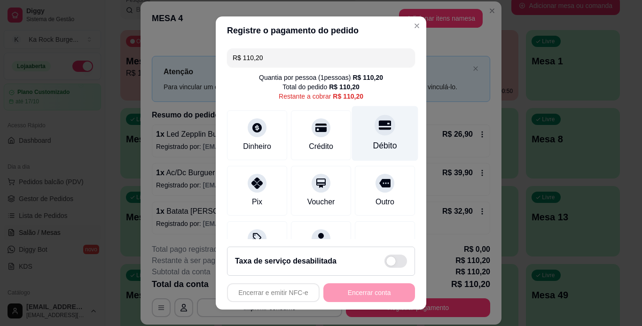
click at [375, 134] on div "Débito" at bounding box center [385, 133] width 66 height 55
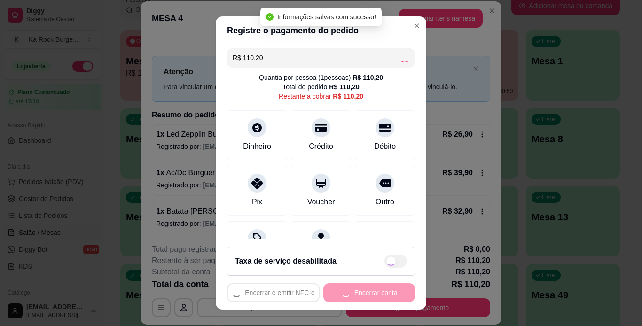
type input "R$ 0,00"
click at [381, 294] on div "Encerrar e emitir NFC-e Encerrar conta" at bounding box center [321, 292] width 188 height 19
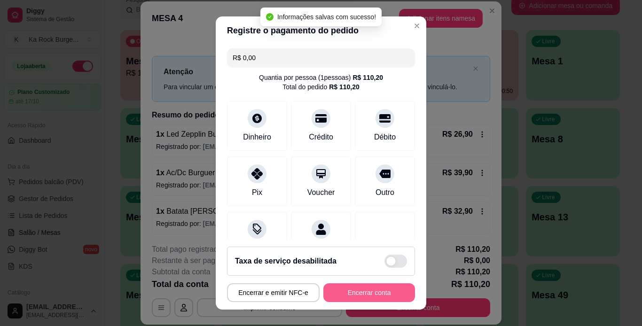
click at [381, 294] on button "Encerrar conta" at bounding box center [369, 292] width 92 height 19
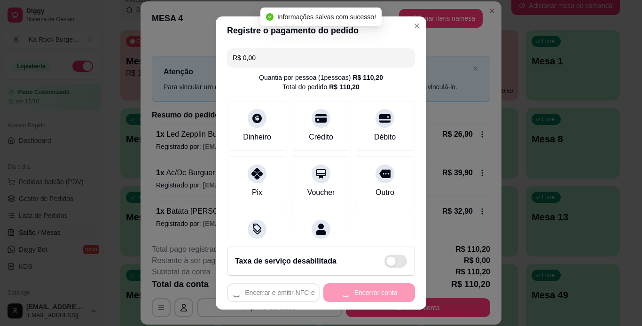
click at [381, 294] on div "Encerrar e emitir NFC-e Encerrar conta" at bounding box center [321, 292] width 188 height 19
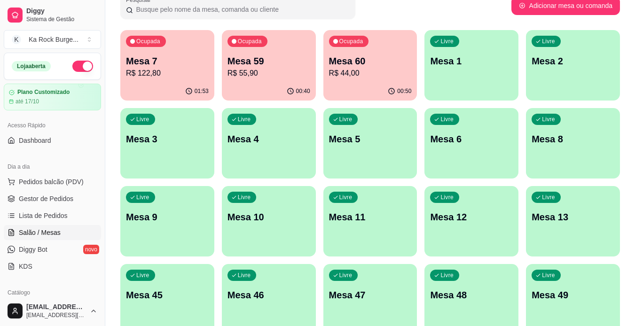
click at [178, 52] on div "Ocupada Mesa 7 R$ 122,80" at bounding box center [167, 56] width 94 height 52
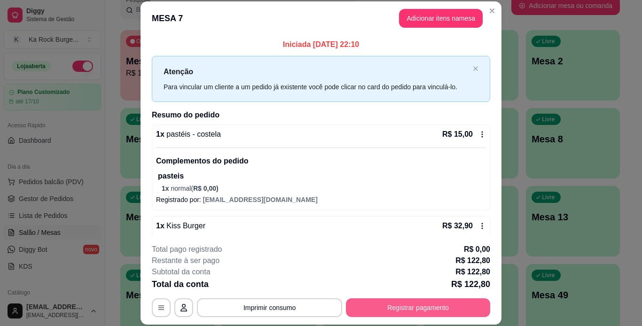
click at [440, 310] on button "Registrar pagamento" at bounding box center [418, 307] width 144 height 19
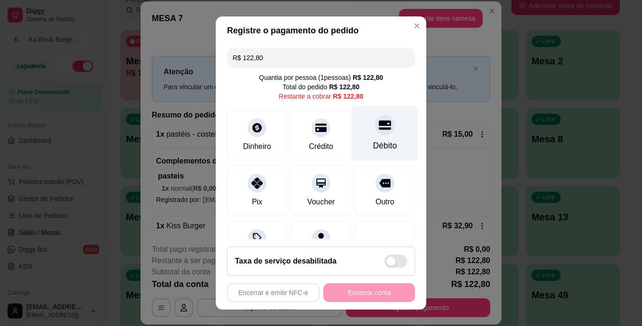
click at [379, 123] on icon at bounding box center [385, 125] width 12 height 12
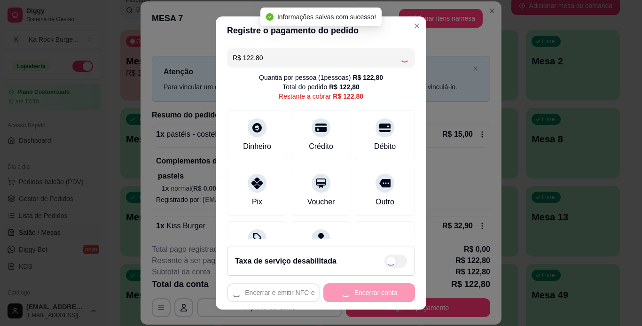
type input "R$ 0,00"
click at [387, 295] on div "Encerrar e emitir NFC-e Encerrar conta" at bounding box center [321, 292] width 188 height 19
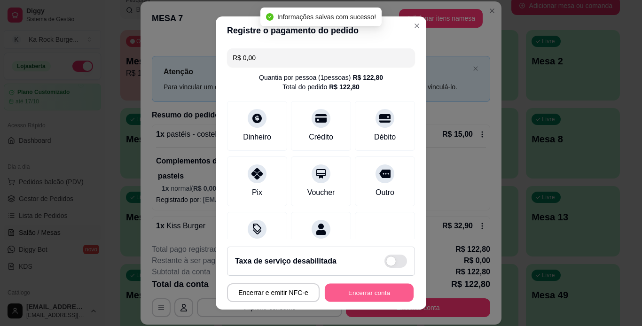
click at [387, 295] on button "Encerrar conta" at bounding box center [369, 293] width 89 height 18
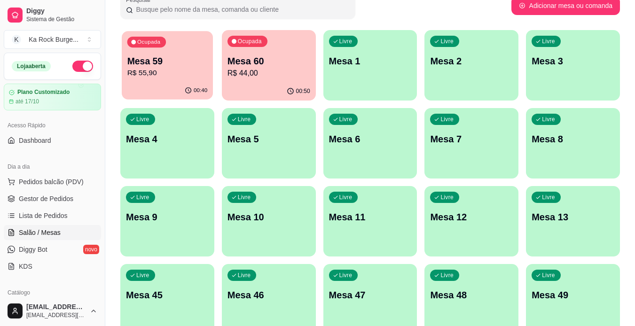
click at [151, 60] on p "Mesa 59" at bounding box center [167, 61] width 80 height 13
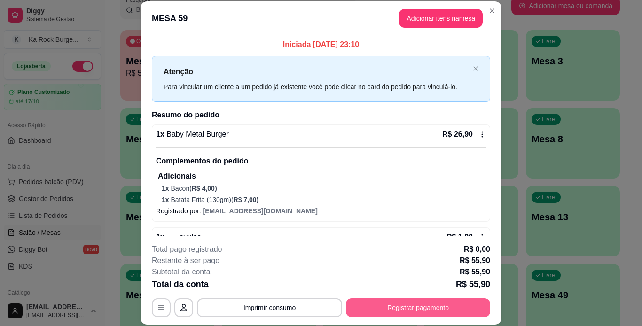
click at [428, 308] on button "Registrar pagamento" at bounding box center [418, 307] width 144 height 19
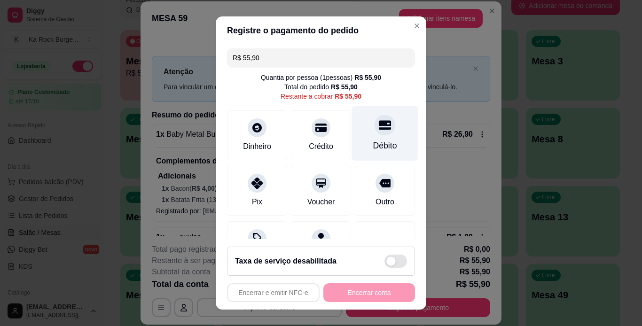
click at [374, 133] on div at bounding box center [384, 125] width 21 height 21
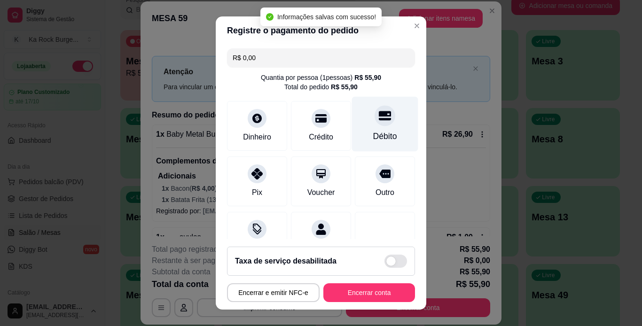
type input "R$ 0,00"
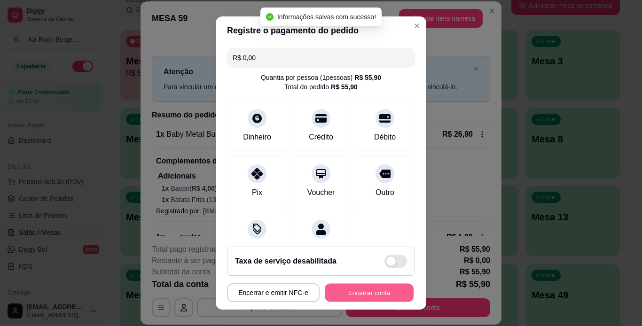
click at [368, 287] on button "Encerrar conta" at bounding box center [369, 293] width 89 height 18
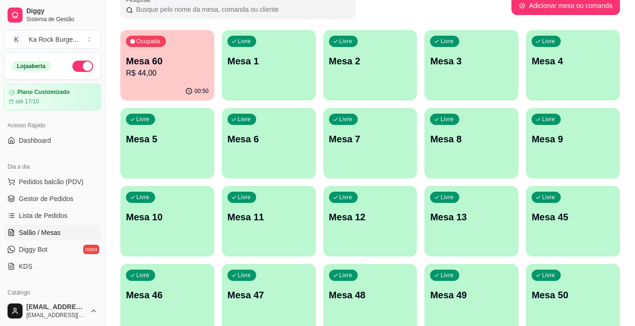
click at [196, 67] on p "Mesa 60" at bounding box center [167, 60] width 83 height 13
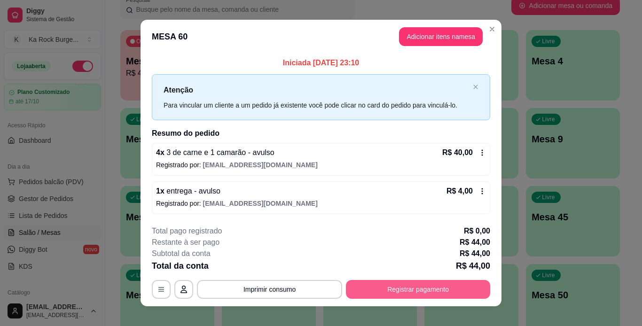
click at [443, 287] on button "Registrar pagamento" at bounding box center [418, 289] width 144 height 19
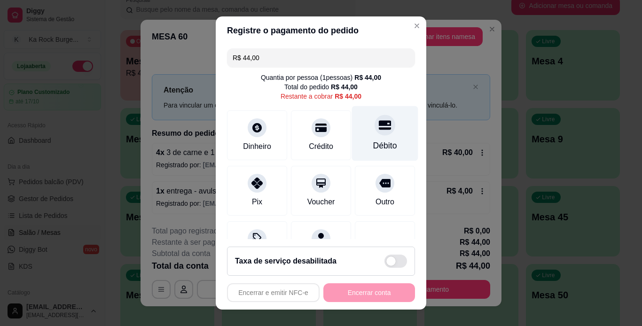
click at [375, 132] on div at bounding box center [384, 125] width 21 height 21
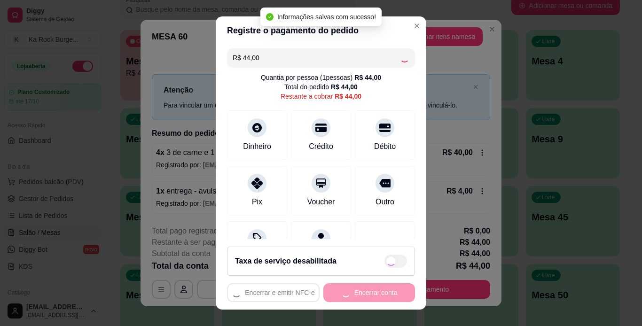
type input "R$ 0,00"
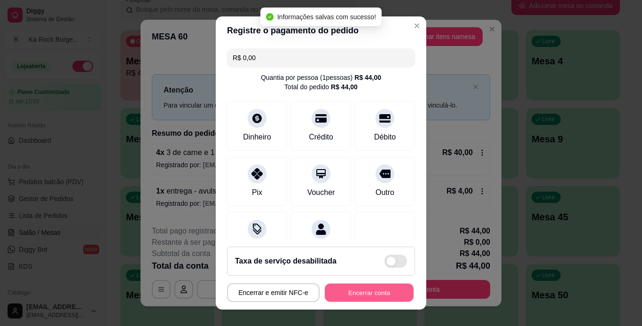
click at [357, 286] on button "Encerrar conta" at bounding box center [369, 293] width 89 height 18
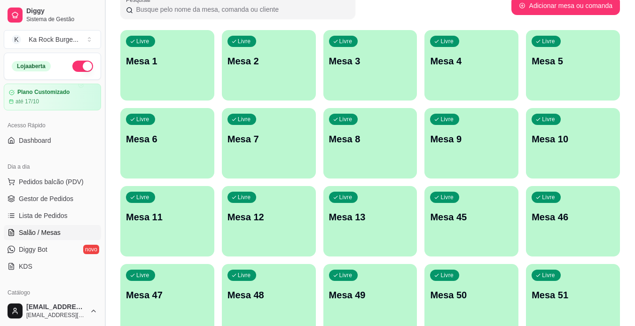
click at [101, 292] on button "Toggle Sidebar" at bounding box center [105, 163] width 8 height 326
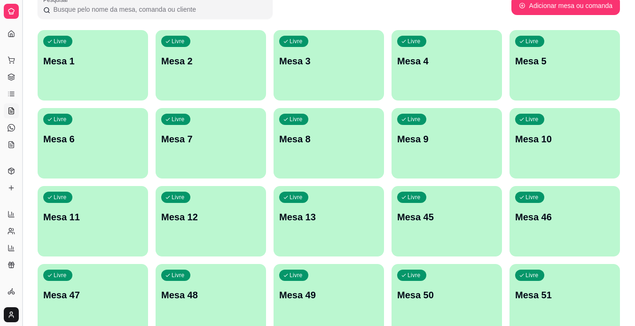
click at [22, 276] on button "Toggle Sidebar" at bounding box center [22, 163] width 8 height 326
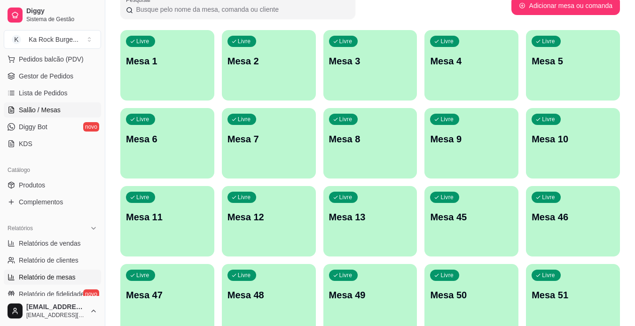
scroll to position [132, 0]
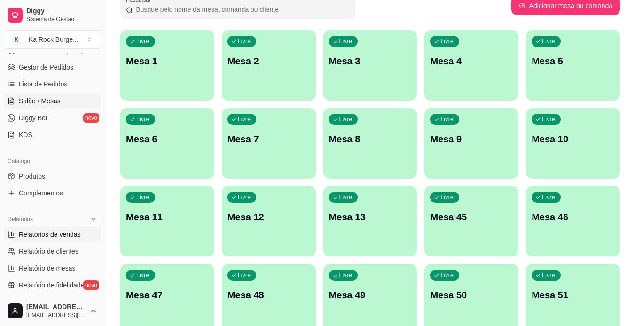
click at [51, 229] on link "Relatórios de vendas" at bounding box center [52, 234] width 97 height 15
select select "ALL"
select select "0"
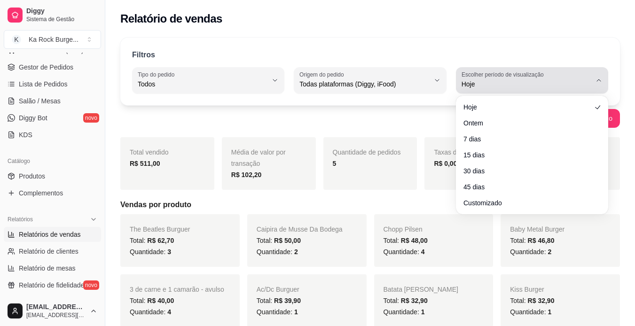
click at [487, 88] on span "Hoje" at bounding box center [526, 83] width 130 height 9
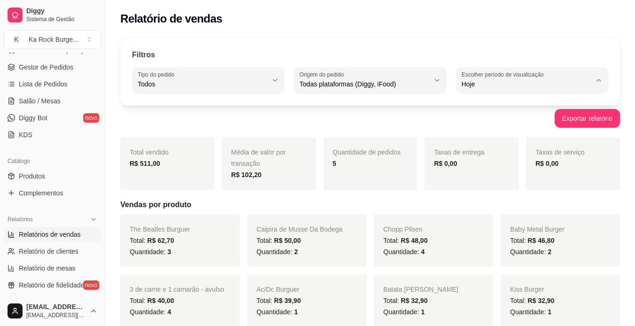
click at [491, 129] on li "Ontem" at bounding box center [531, 122] width 139 height 15
type input "1"
select select "1"
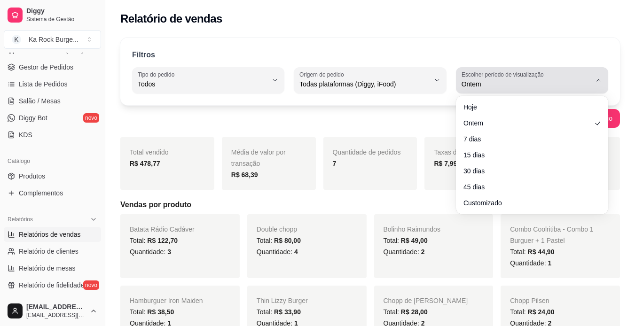
click at [489, 82] on span "Ontem" at bounding box center [526, 83] width 130 height 9
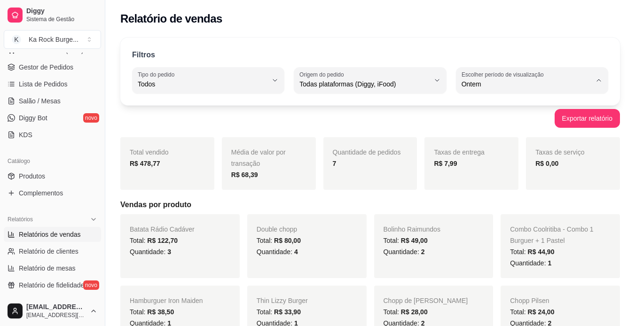
click at [496, 102] on span "Hoje" at bounding box center [527, 106] width 123 height 9
type input "0"
select select "0"
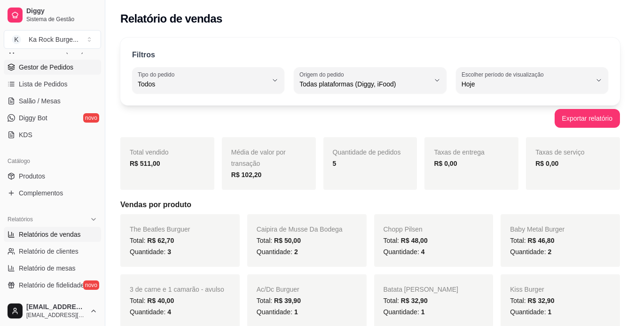
click at [64, 69] on span "Gestor de Pedidos" at bounding box center [46, 66] width 54 height 9
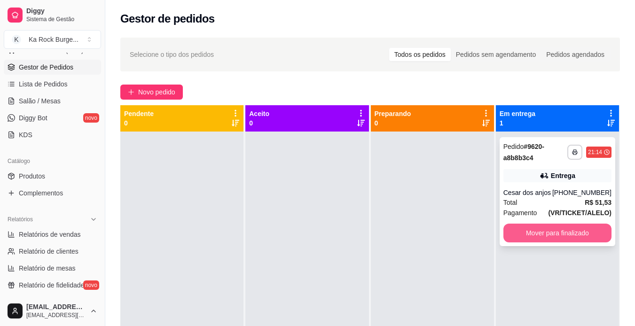
click at [584, 235] on button "Mover para finalizado" at bounding box center [557, 233] width 108 height 19
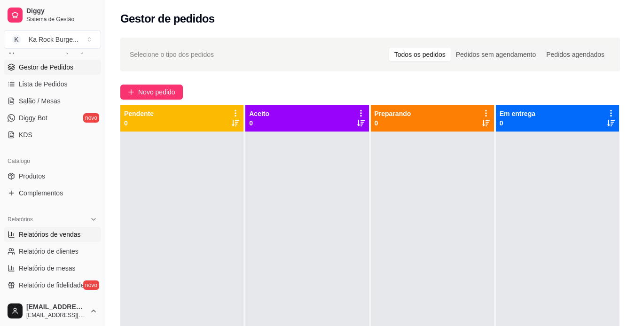
click at [67, 232] on span "Relatórios de vendas" at bounding box center [50, 234] width 62 height 9
select select "ALL"
select select "0"
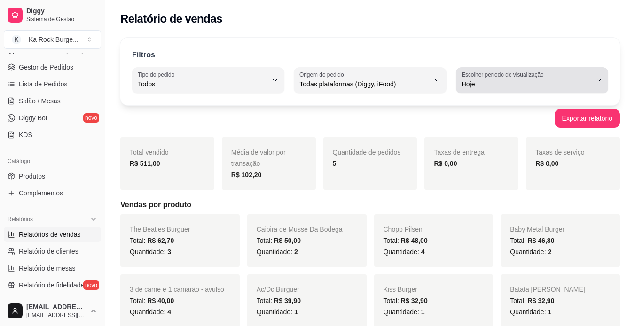
click at [535, 78] on label "Escolher período de visualização" at bounding box center [503, 74] width 85 height 8
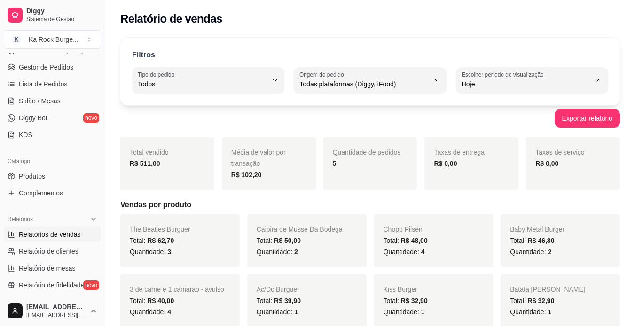
click at [497, 119] on span "Ontem" at bounding box center [527, 121] width 123 height 9
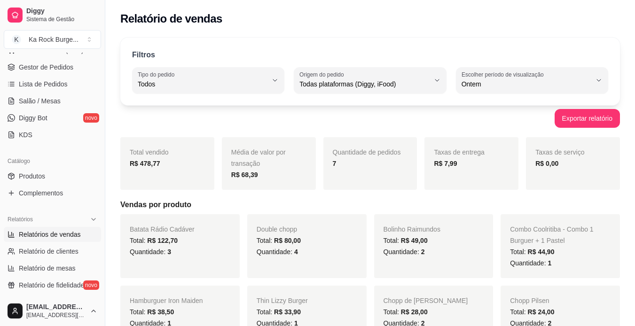
type input "1"
select select "1"
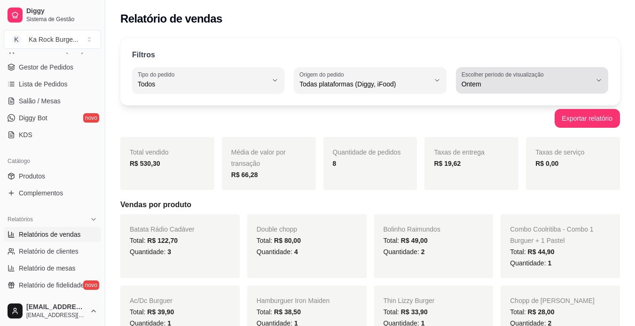
click at [499, 87] on span "Ontem" at bounding box center [526, 83] width 130 height 9
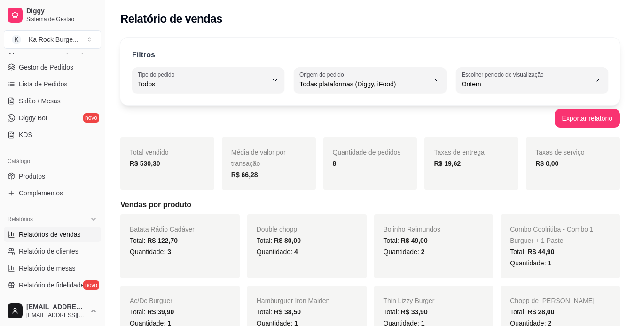
click at [505, 107] on span "Hoje" at bounding box center [527, 106] width 123 height 9
type input "0"
select select "0"
